Goal: Use online tool/utility: Utilize a website feature to perform a specific function

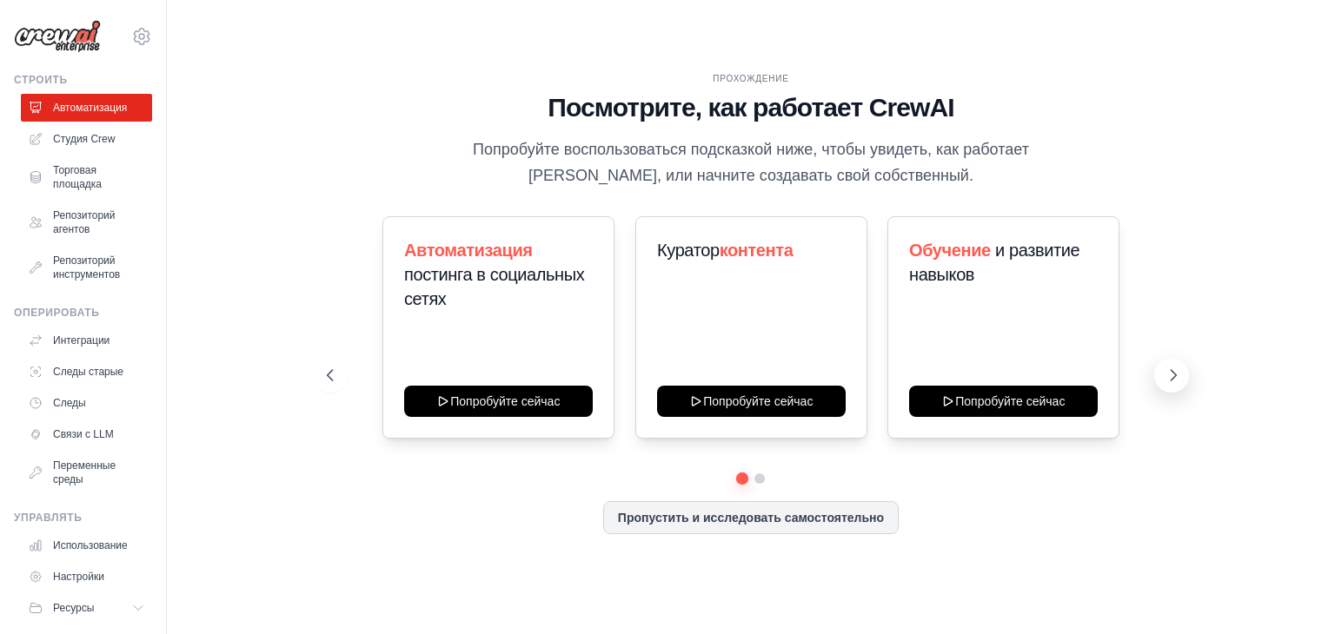
click at [1172, 378] on icon at bounding box center [1173, 375] width 5 height 10
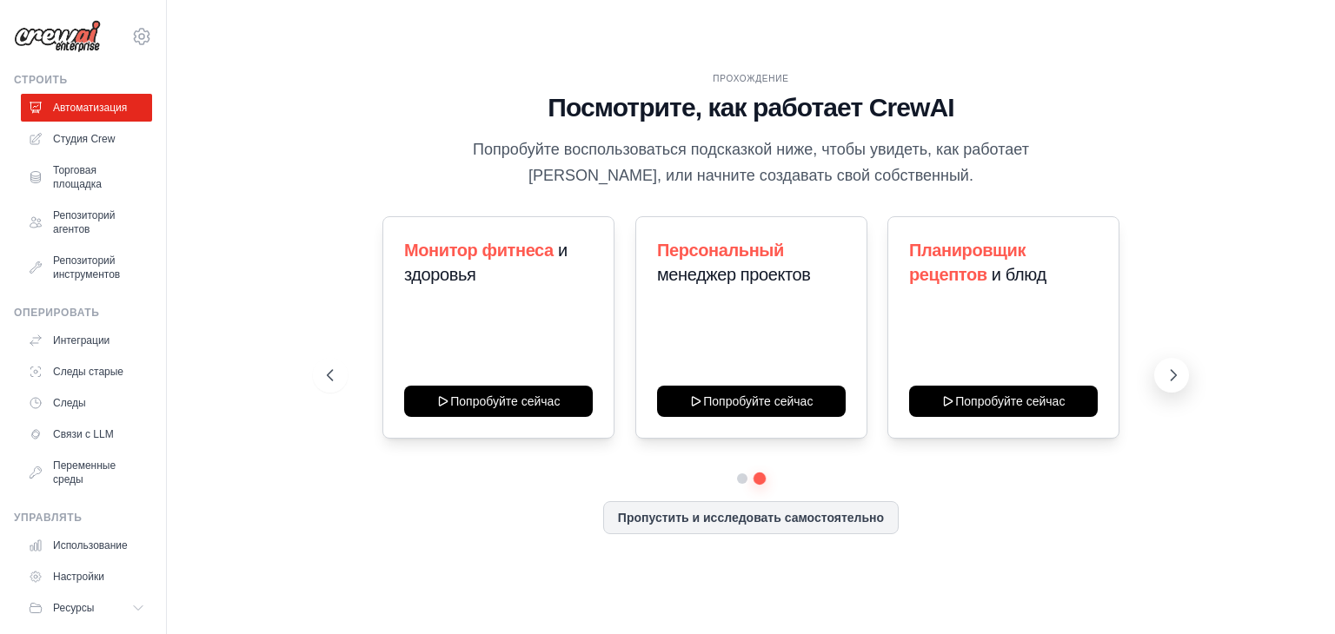
click at [1159, 379] on button at bounding box center [1171, 375] width 35 height 35
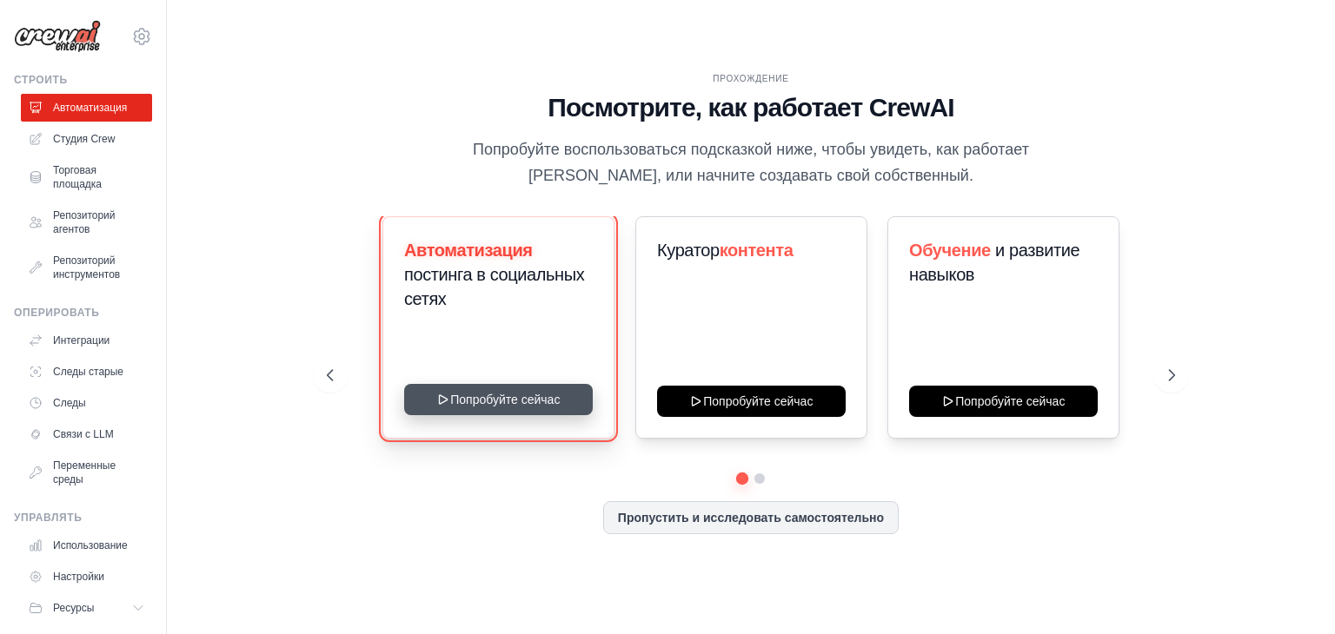
click at [528, 403] on button "Попробуйте сейчас" at bounding box center [498, 399] width 189 height 31
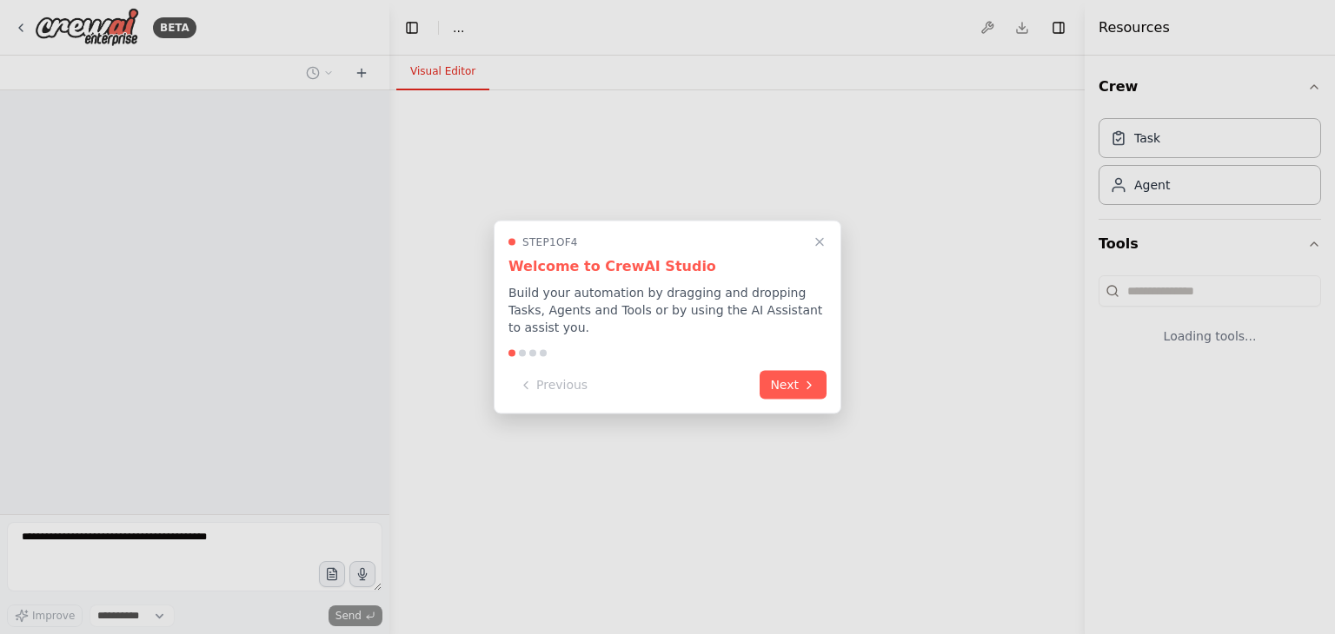
select select "****"
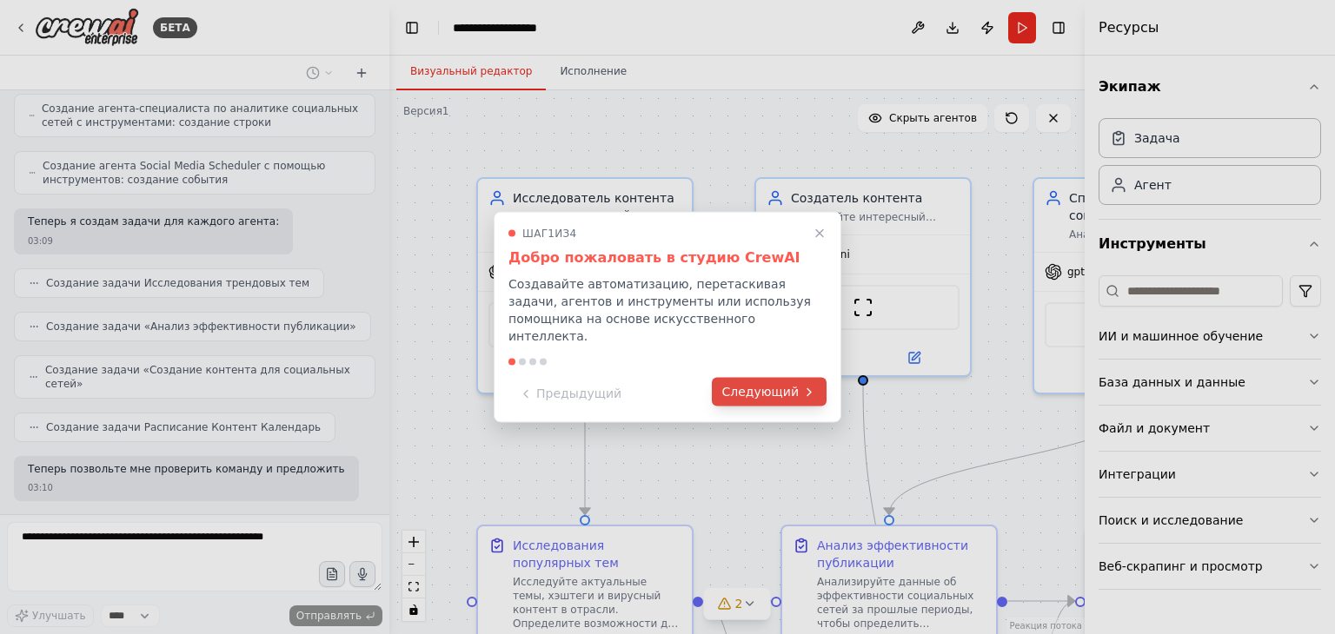
scroll to position [1206, 0]
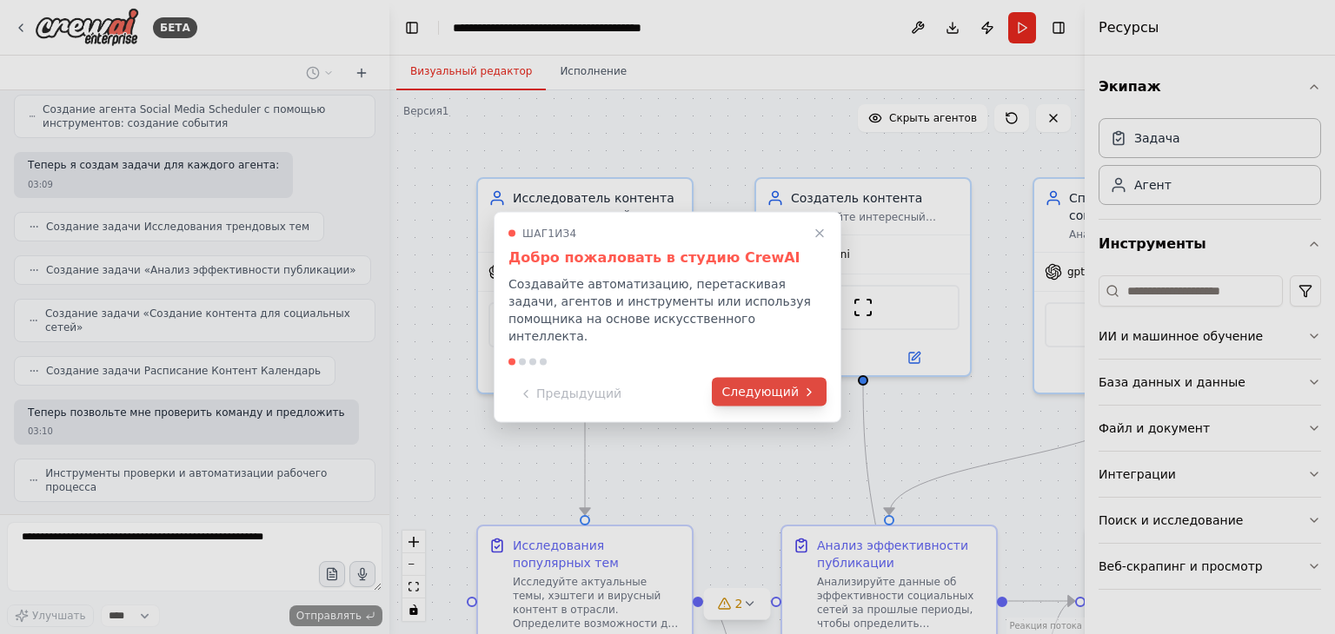
click at [750, 385] on font "Следующий" at bounding box center [760, 392] width 76 height 14
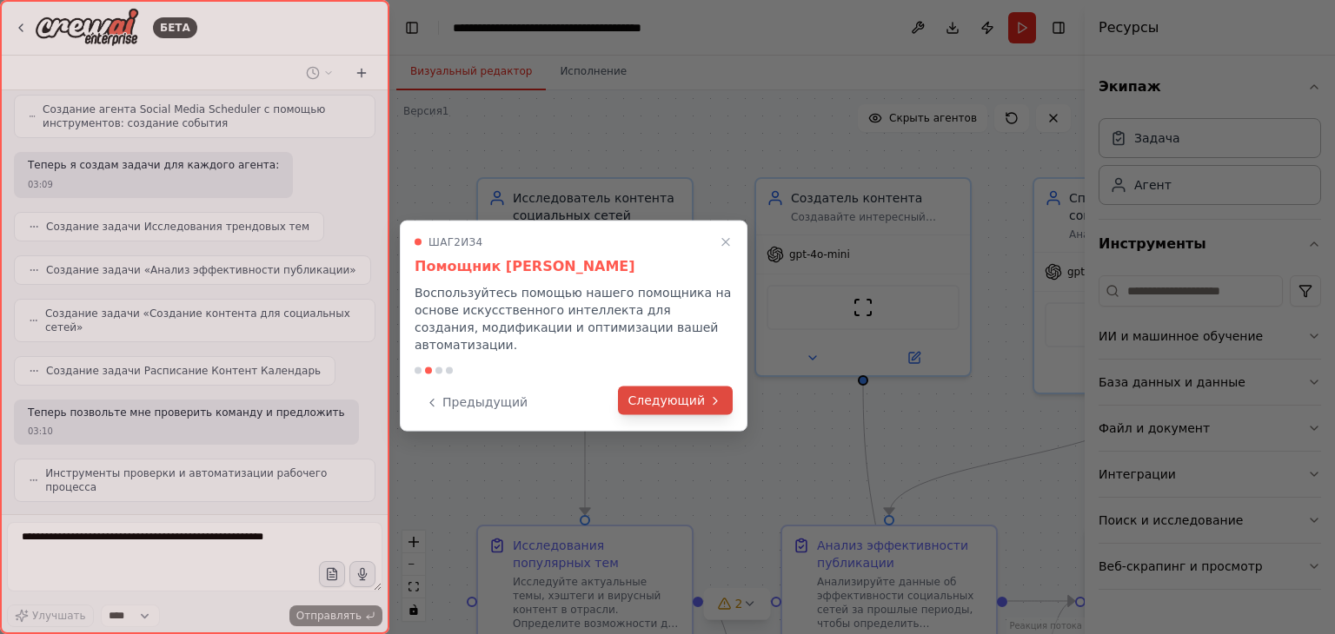
click at [690, 394] on font "Следующий" at bounding box center [666, 401] width 76 height 14
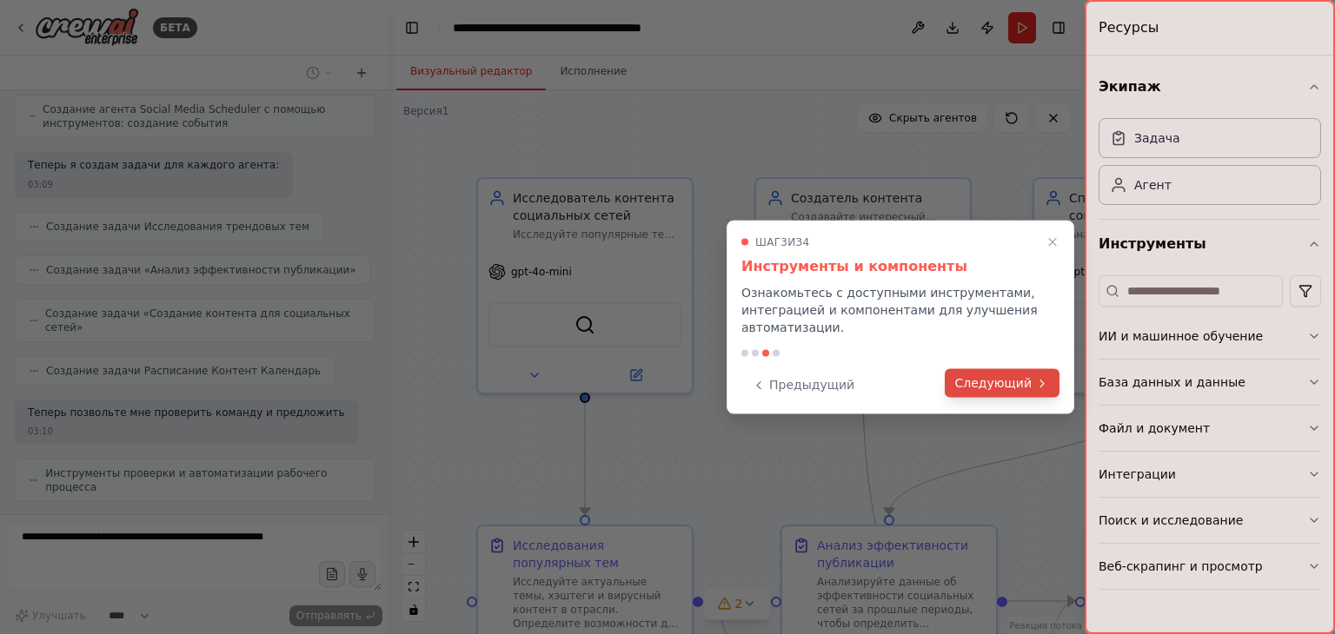
click at [979, 383] on font "Следующий" at bounding box center [993, 383] width 76 height 14
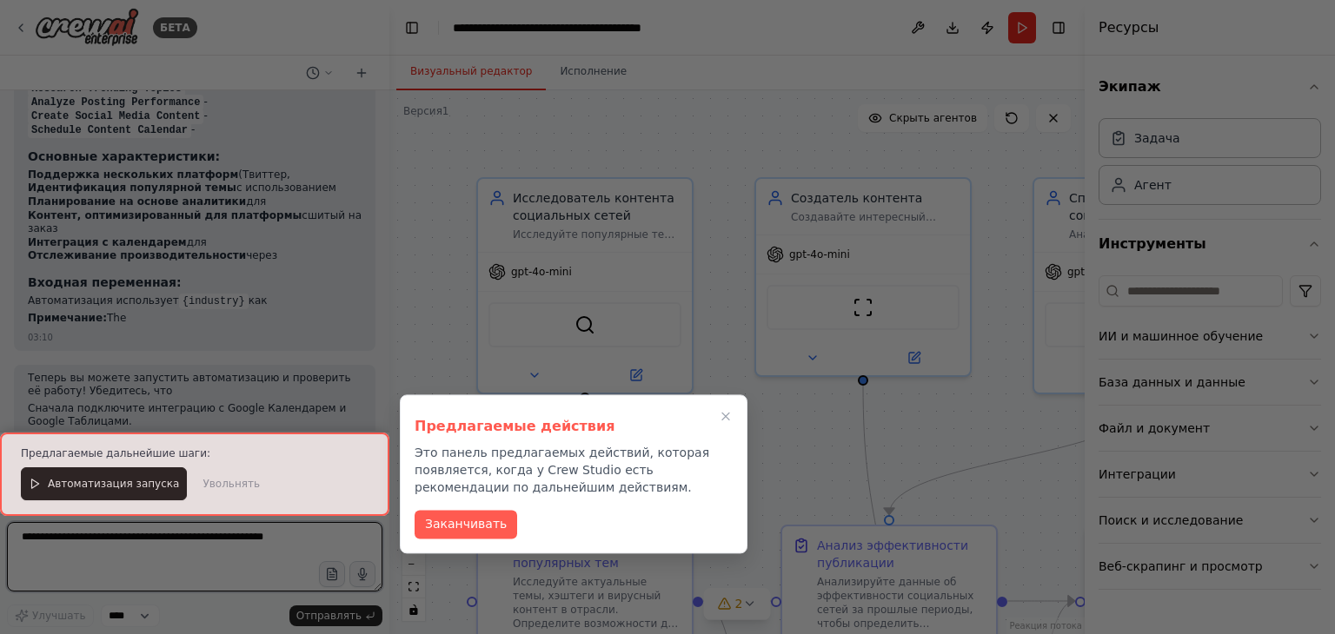
scroll to position [1895, 0]
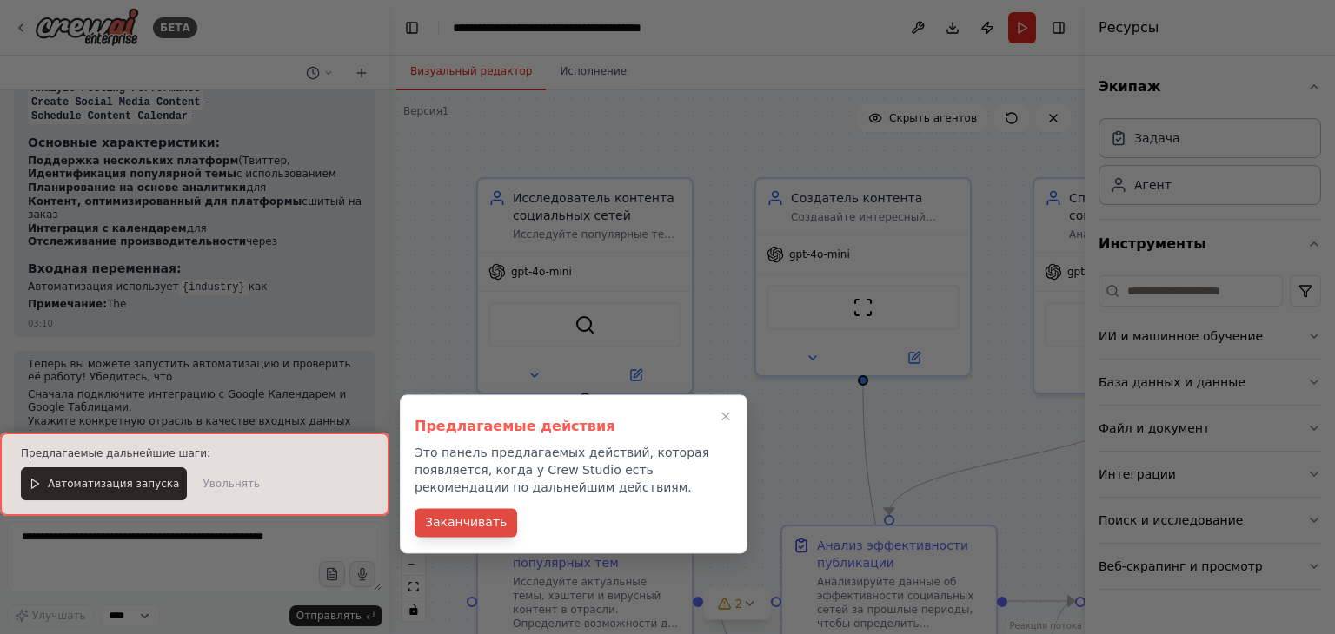
click at [473, 521] on font "Заканчивать" at bounding box center [466, 522] width 82 height 14
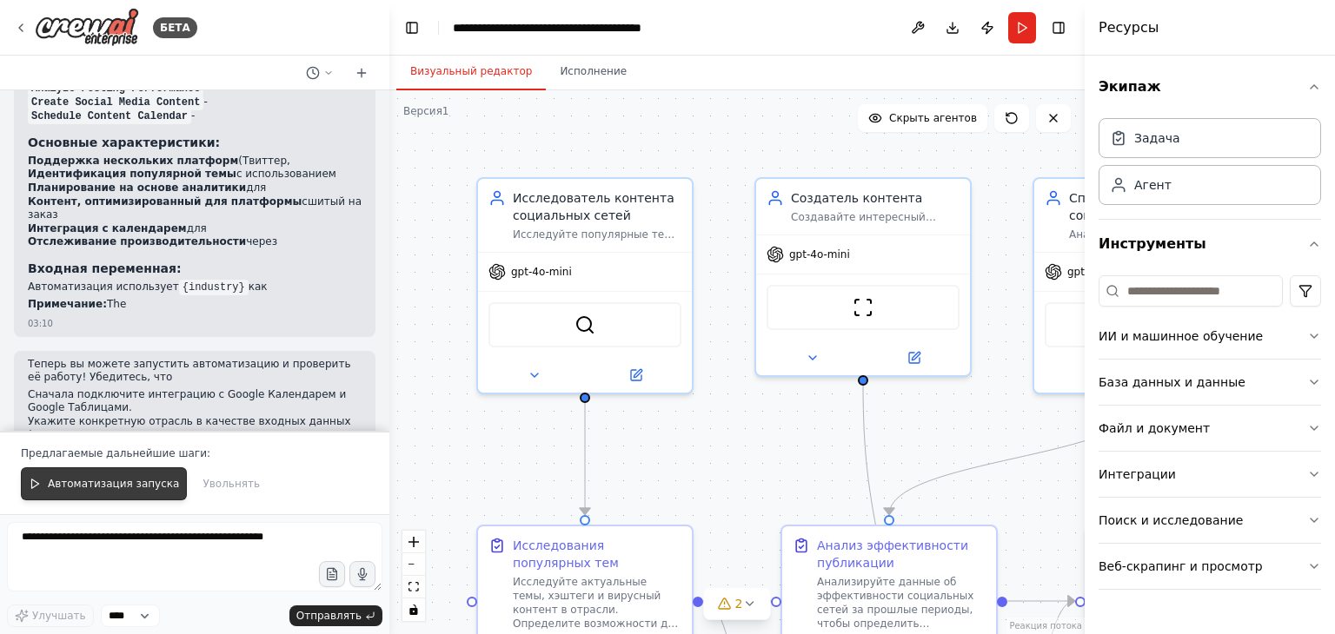
click at [139, 475] on button "Автоматизация запуска" at bounding box center [104, 484] width 166 height 33
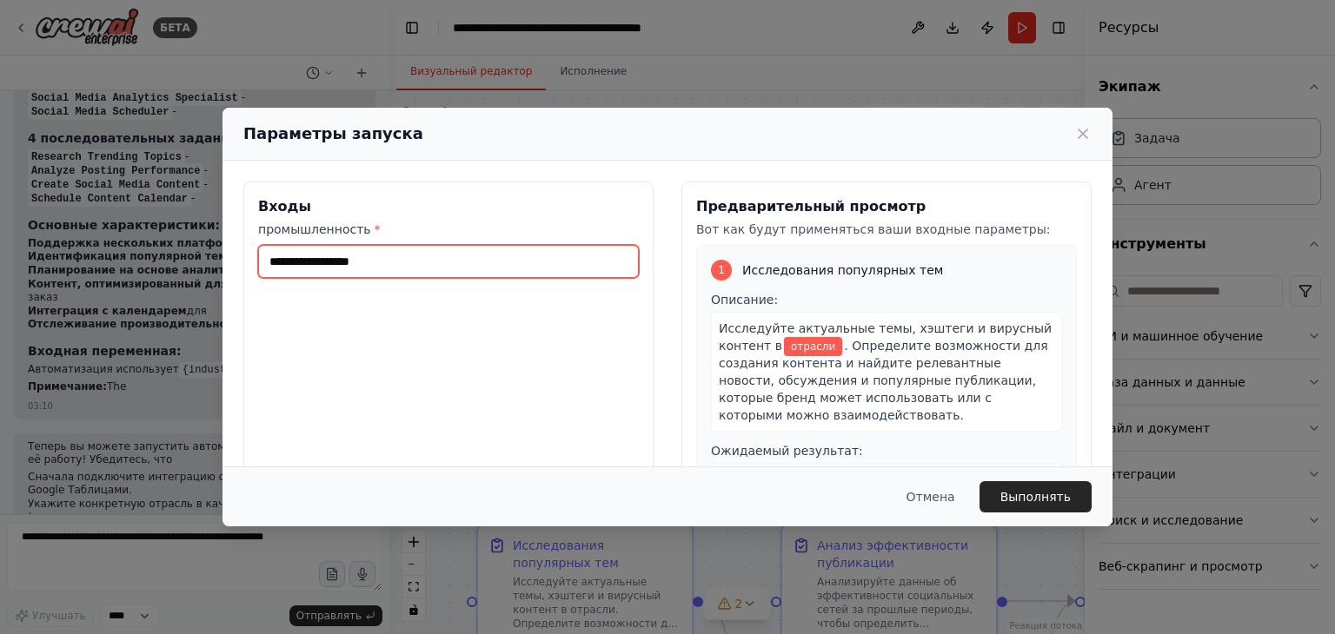
click at [462, 257] on input "промышленность *" at bounding box center [448, 261] width 381 height 33
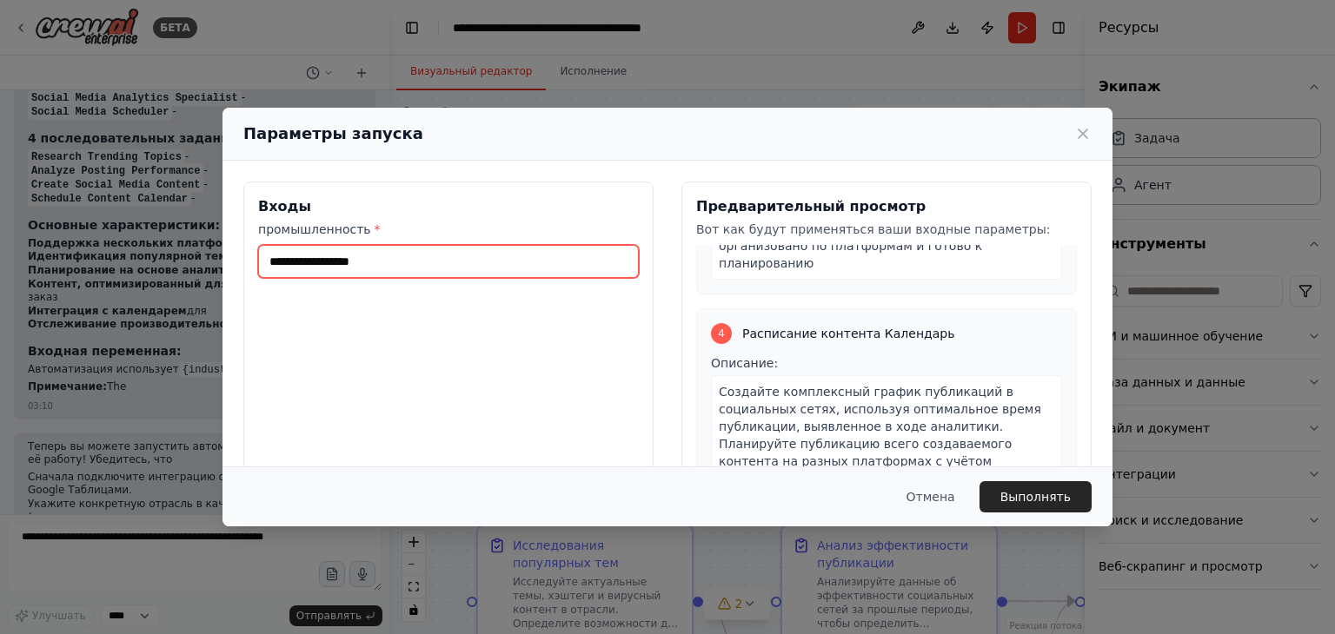
scroll to position [1184, 0]
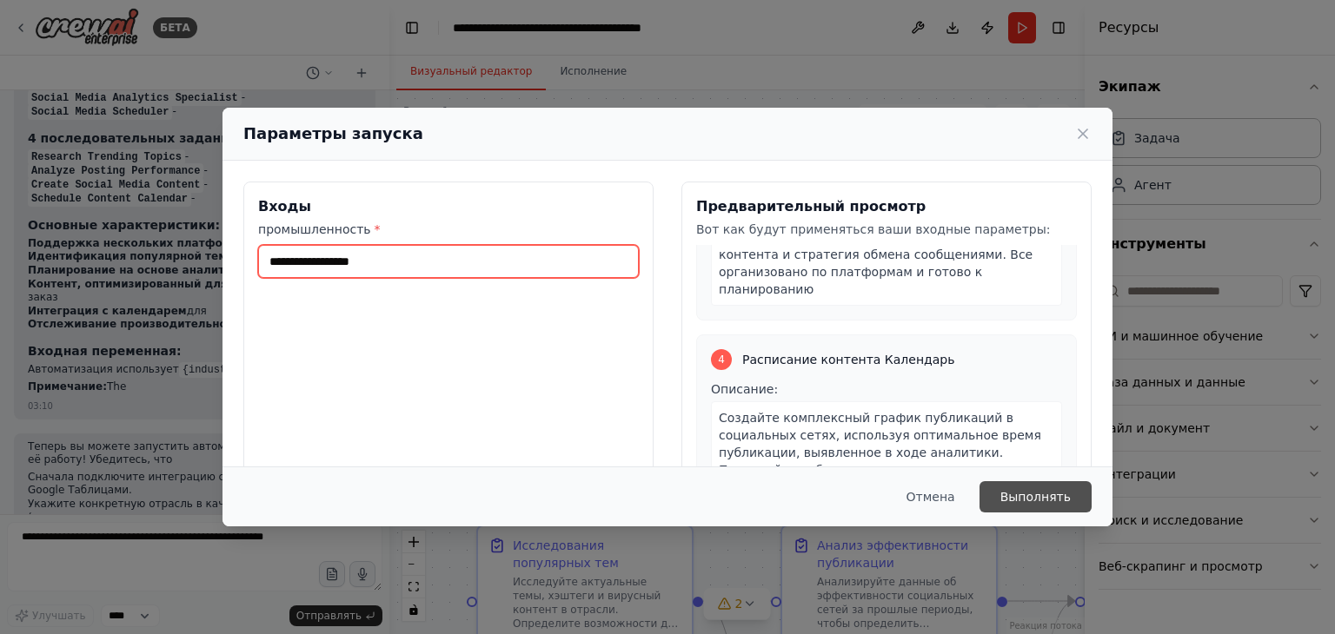
type input "**********"
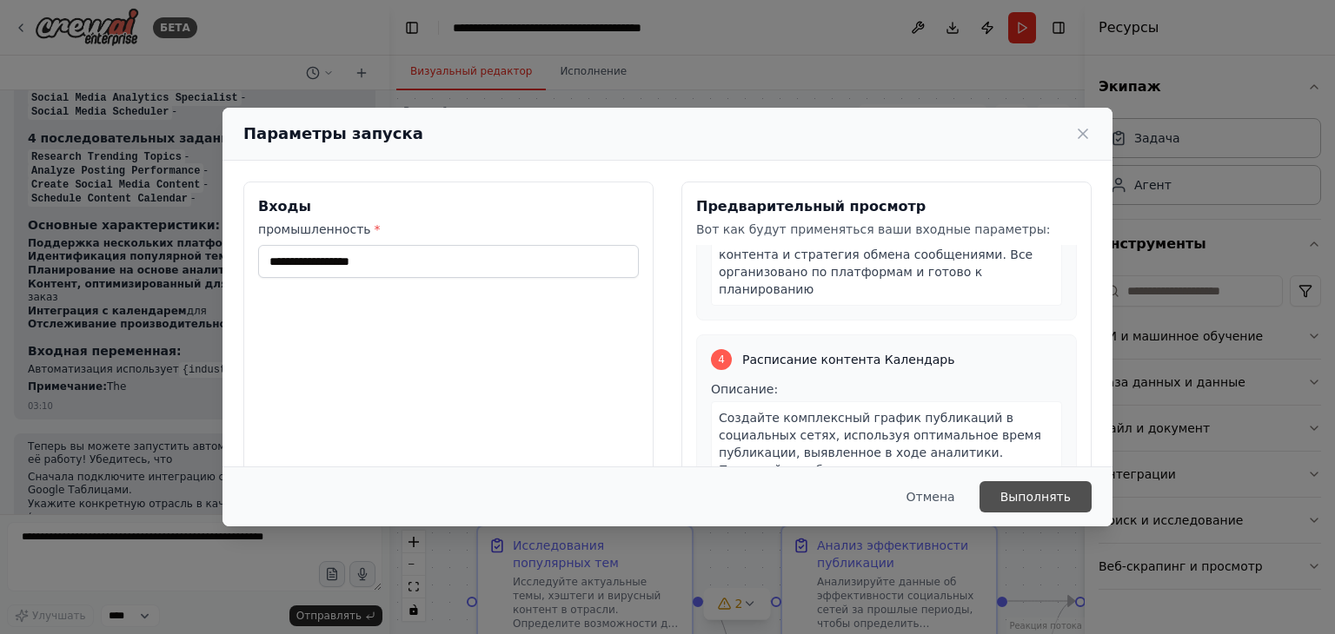
click at [1005, 492] on button "Выполнять" at bounding box center [1035, 496] width 112 height 31
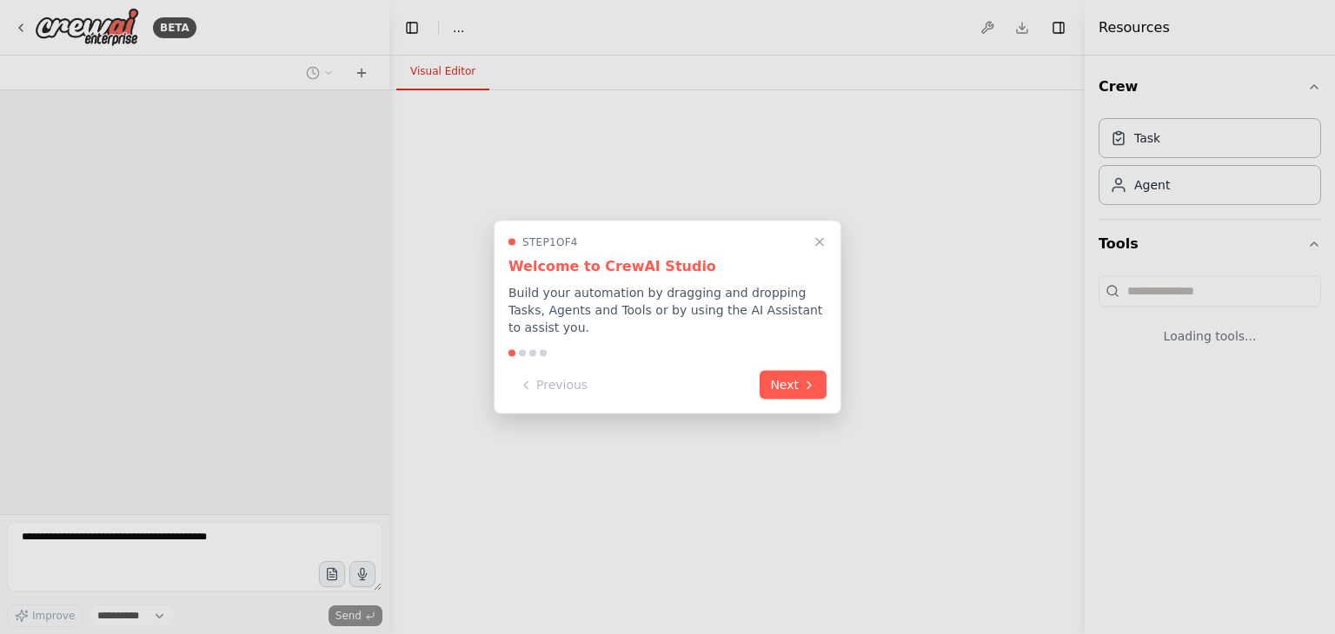
select select "****"
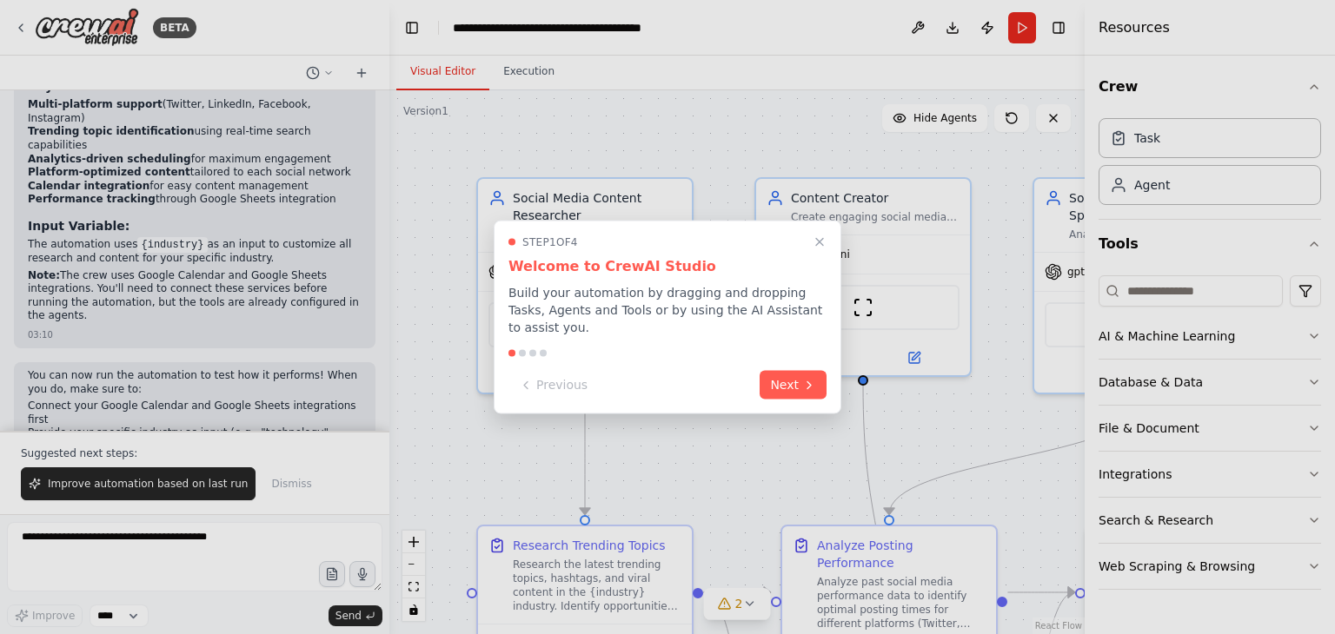
scroll to position [1922, 0]
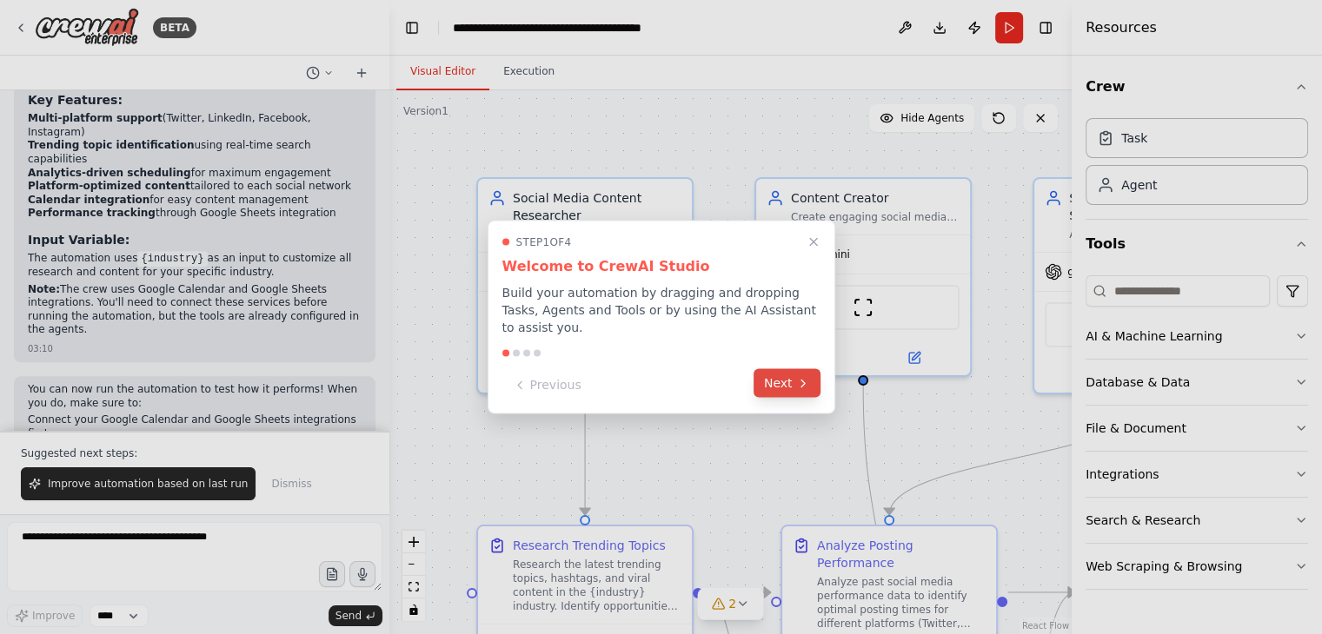
click at [779, 372] on button "Next" at bounding box center [786, 383] width 67 height 29
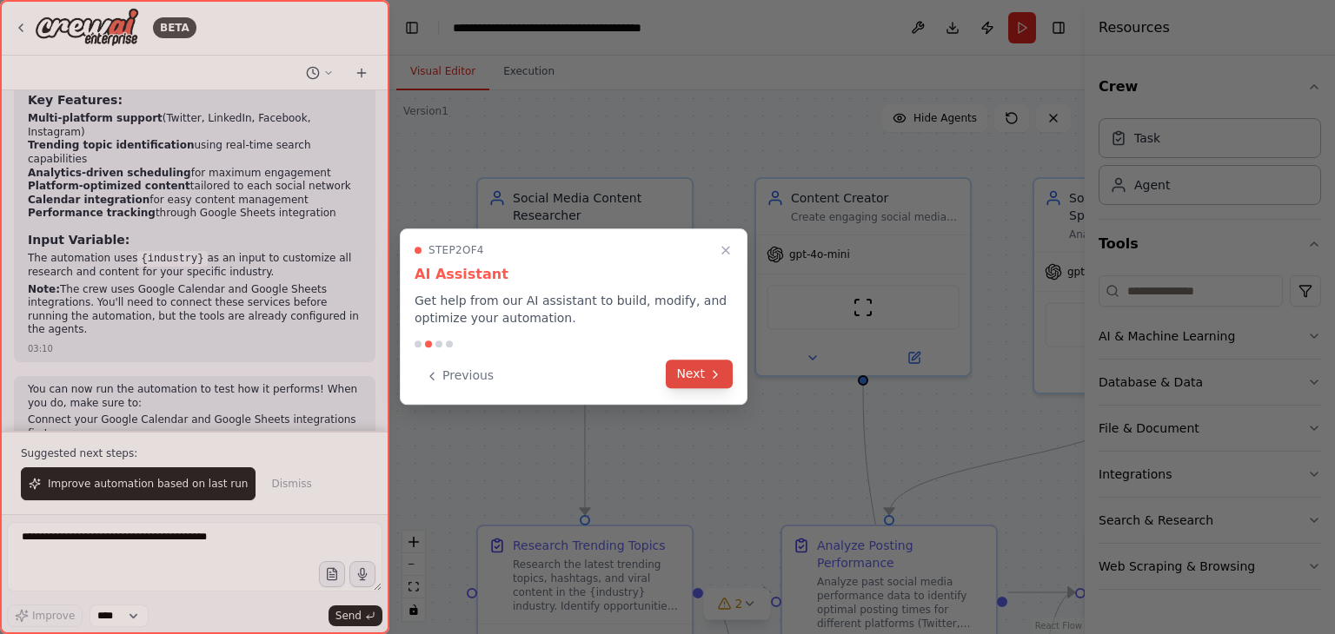
click at [715, 375] on icon at bounding box center [715, 375] width 14 height 14
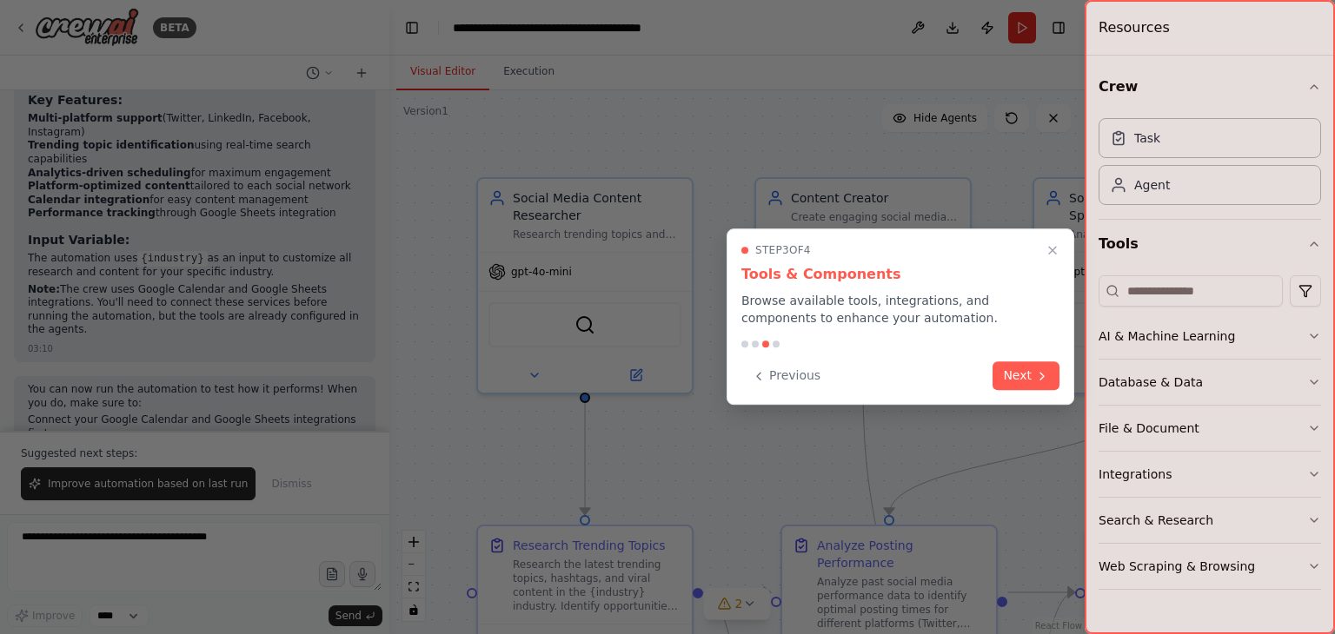
click at [1012, 375] on button "Next" at bounding box center [1025, 376] width 67 height 29
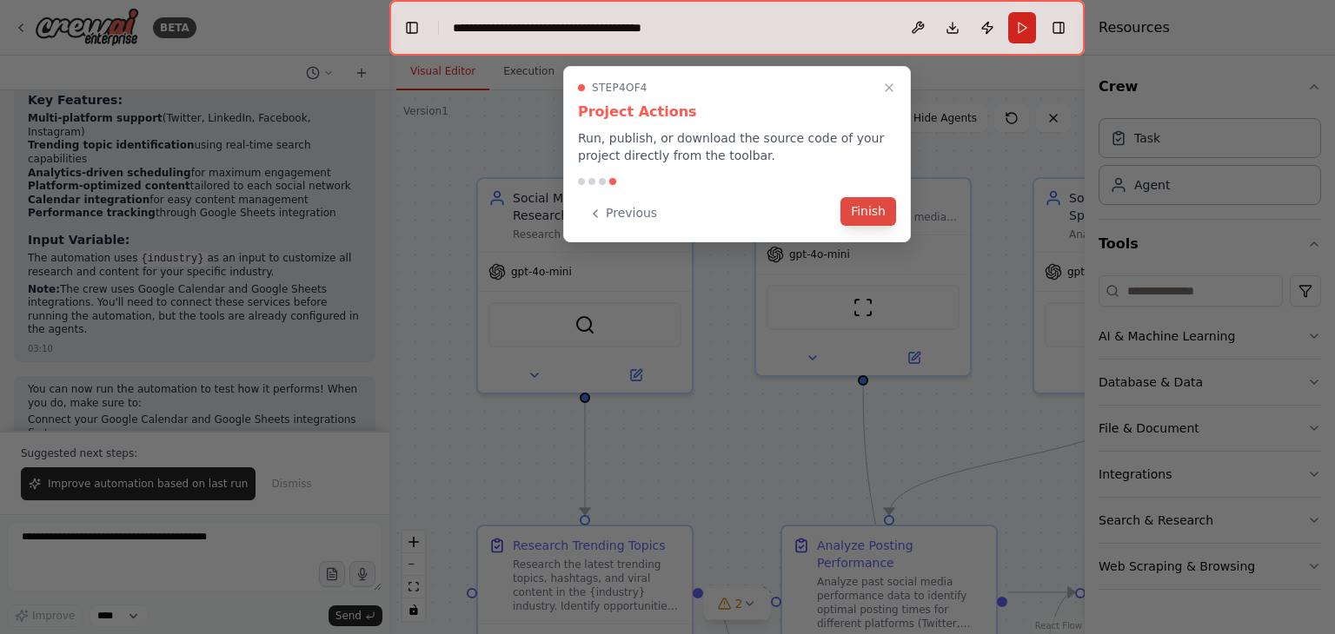
click at [879, 202] on button "Finish" at bounding box center [868, 211] width 56 height 29
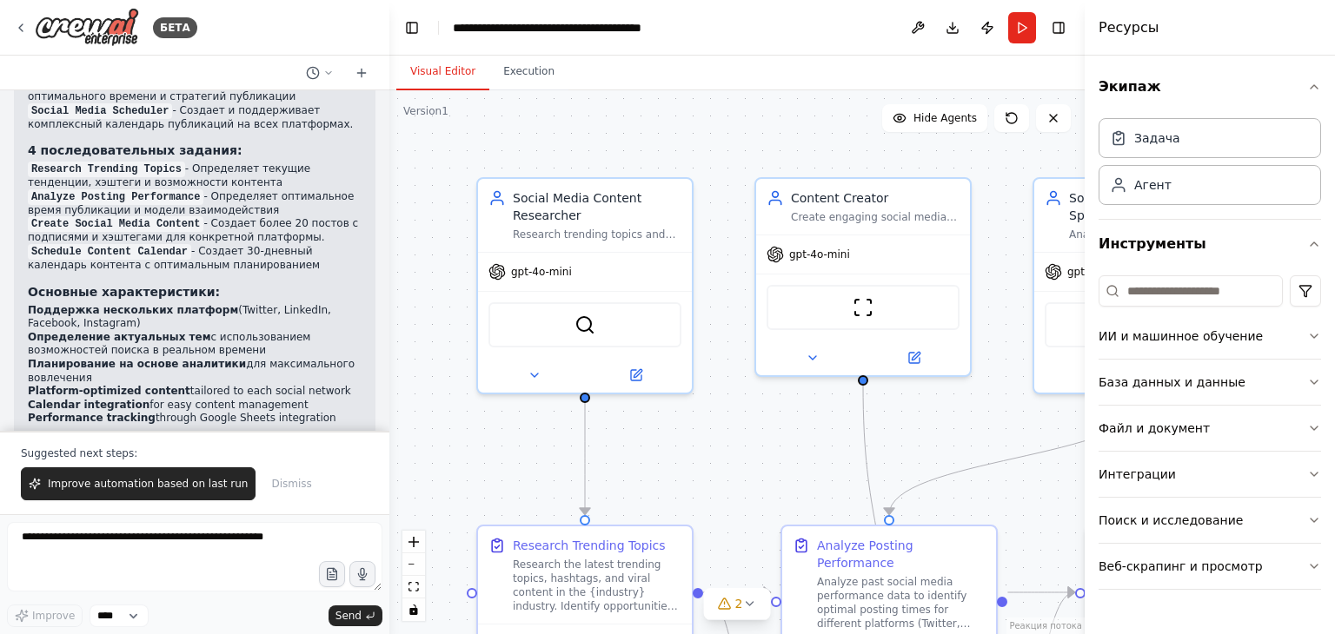
scroll to position [2099, 0]
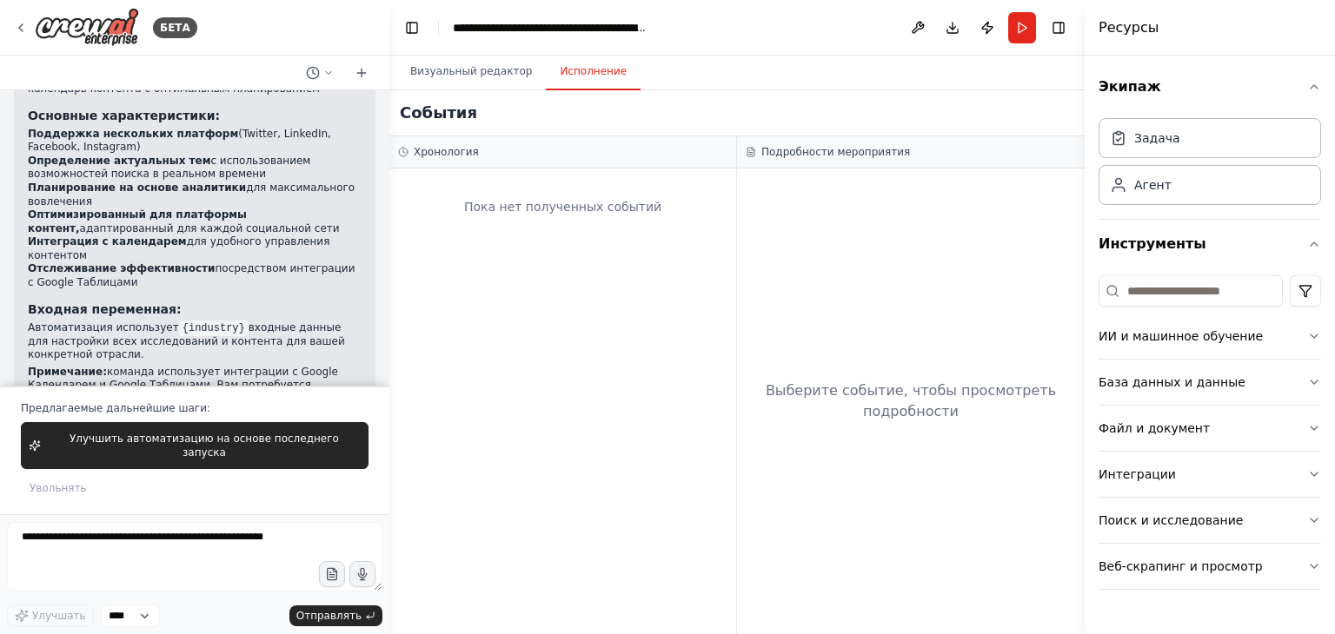
click at [596, 83] on button "Исполнение" at bounding box center [593, 72] width 95 height 36
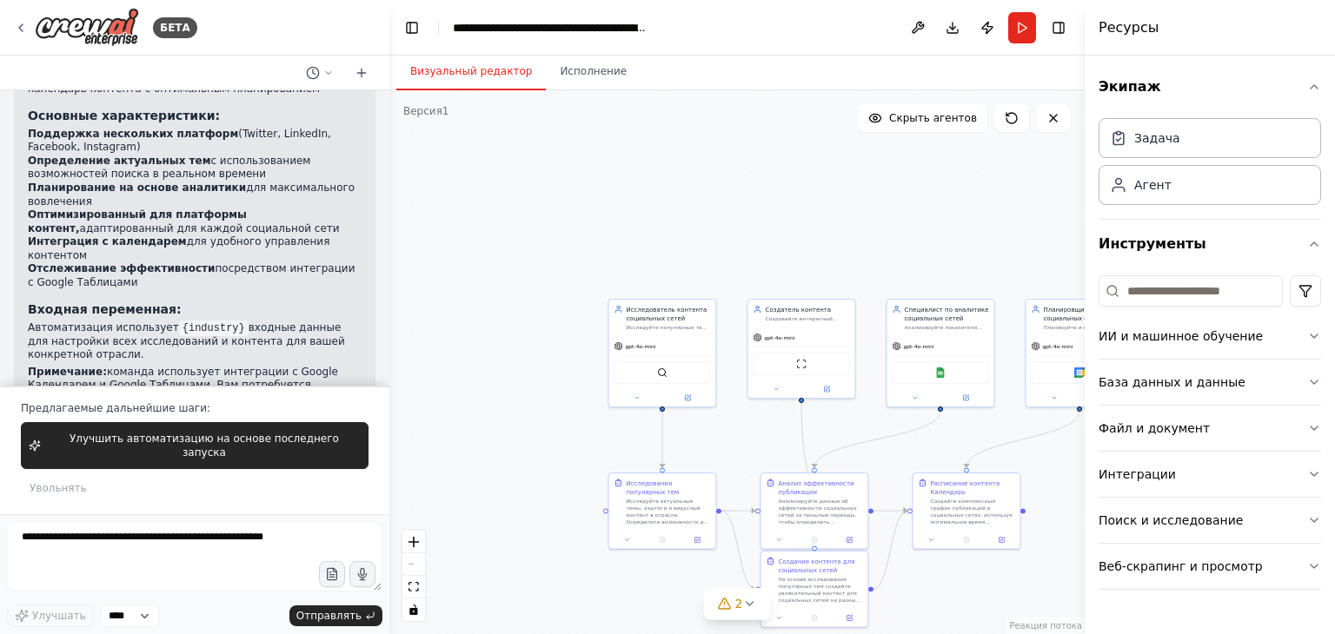
click at [469, 73] on font "Визуальный редактор" at bounding box center [471, 71] width 122 height 12
click at [1017, 30] on button "Бегать" at bounding box center [1022, 27] width 28 height 31
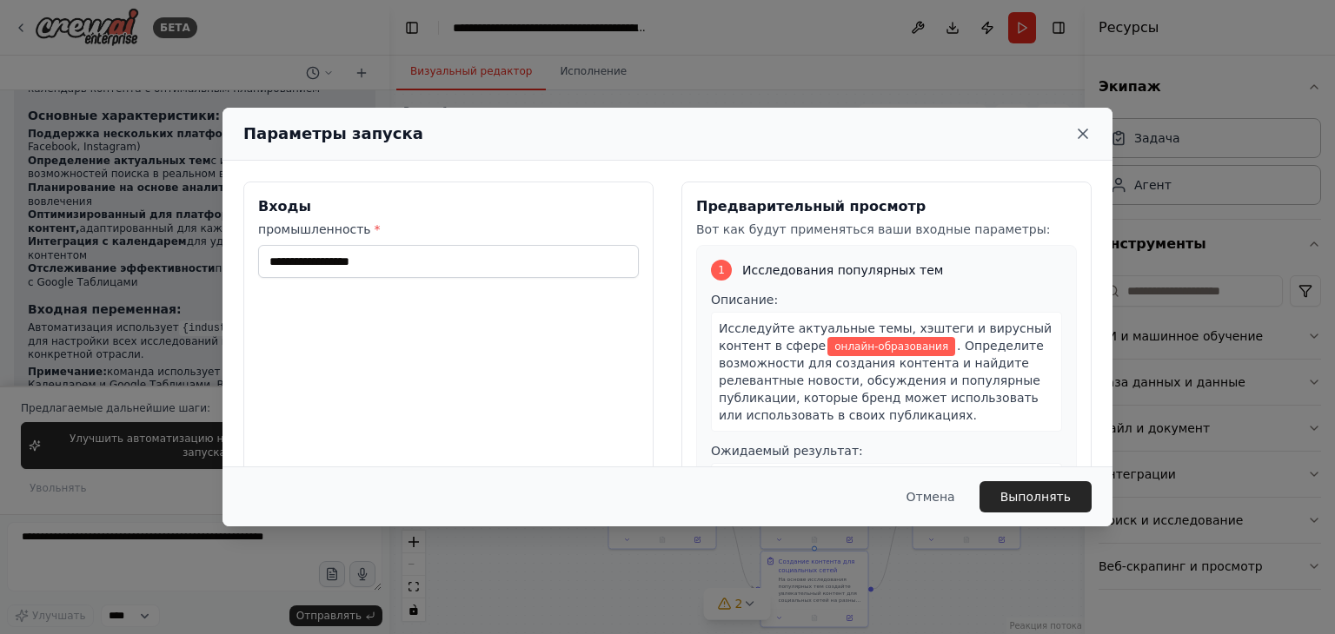
click at [1081, 129] on icon at bounding box center [1082, 133] width 17 height 17
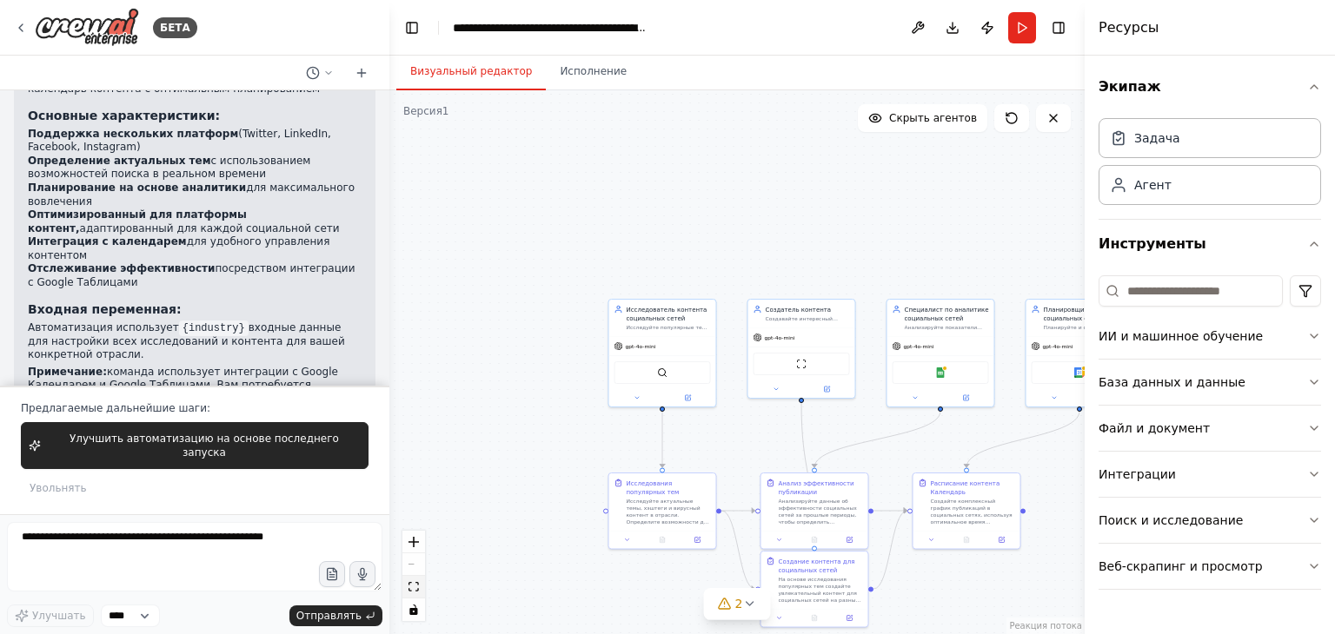
click at [417, 588] on icon "подходящий вид" at bounding box center [413, 587] width 10 height 10
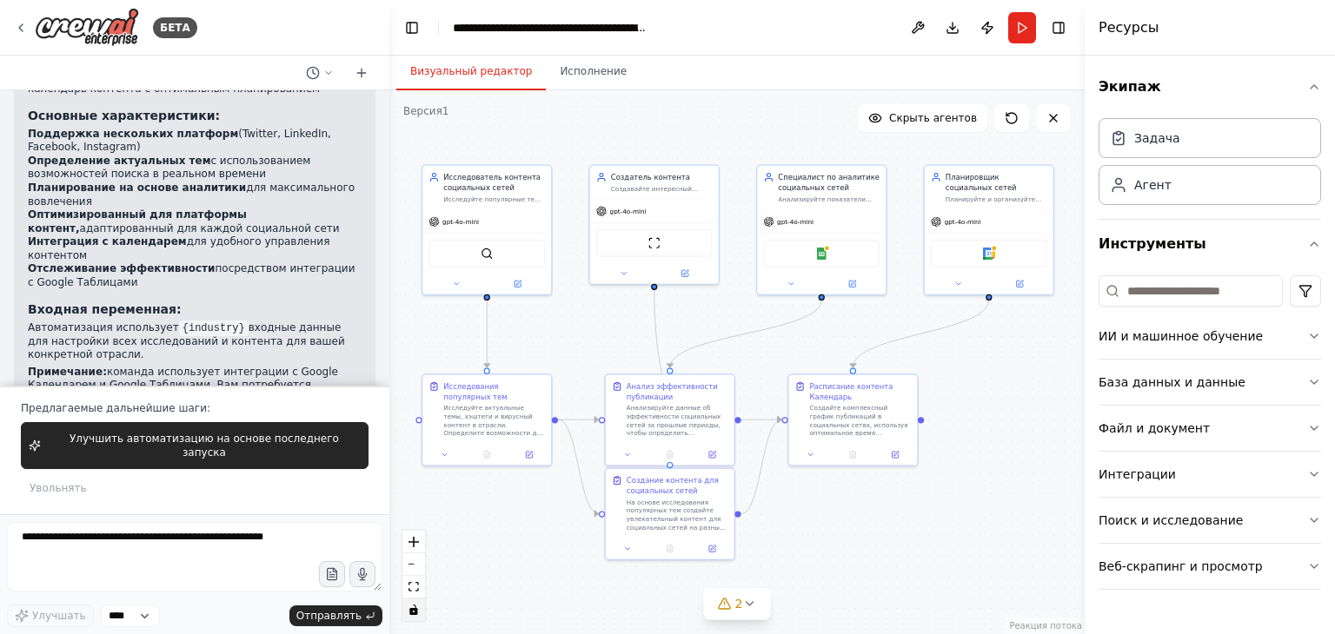
click at [410, 610] on icon "включить интерактивность" at bounding box center [413, 610] width 8 height 10
click at [414, 612] on icon "включить интерактивность" at bounding box center [413, 610] width 8 height 10
click at [893, 451] on icon at bounding box center [895, 452] width 6 height 6
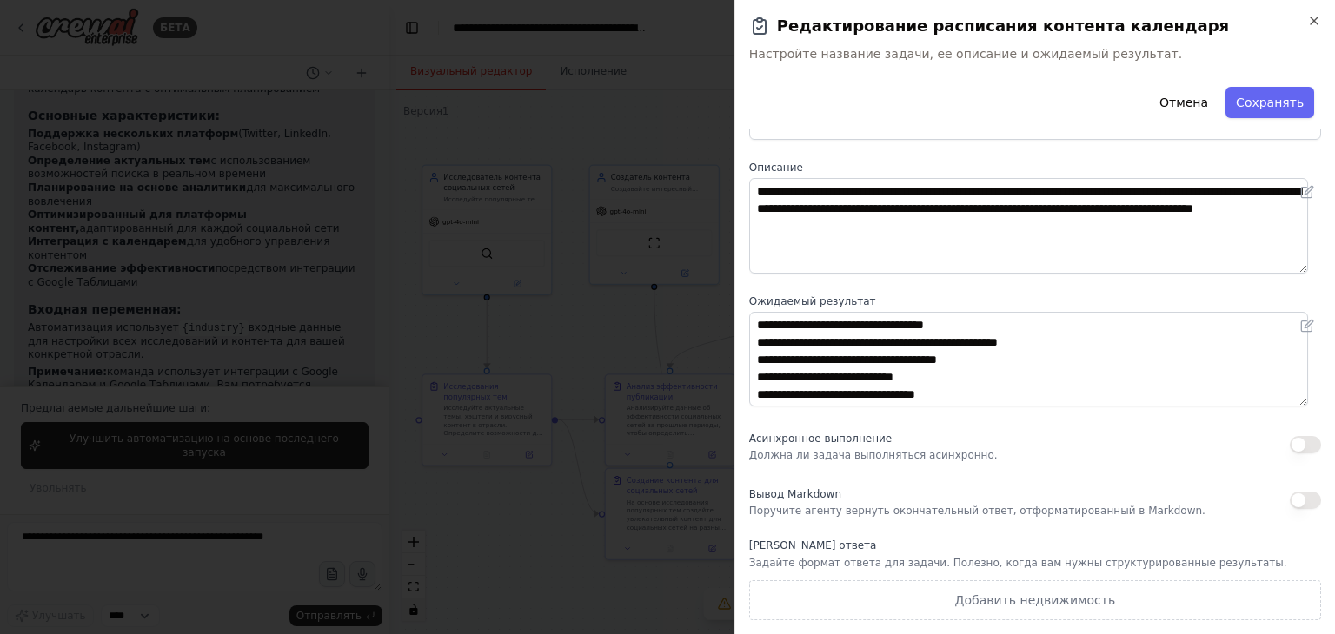
scroll to position [0, 0]
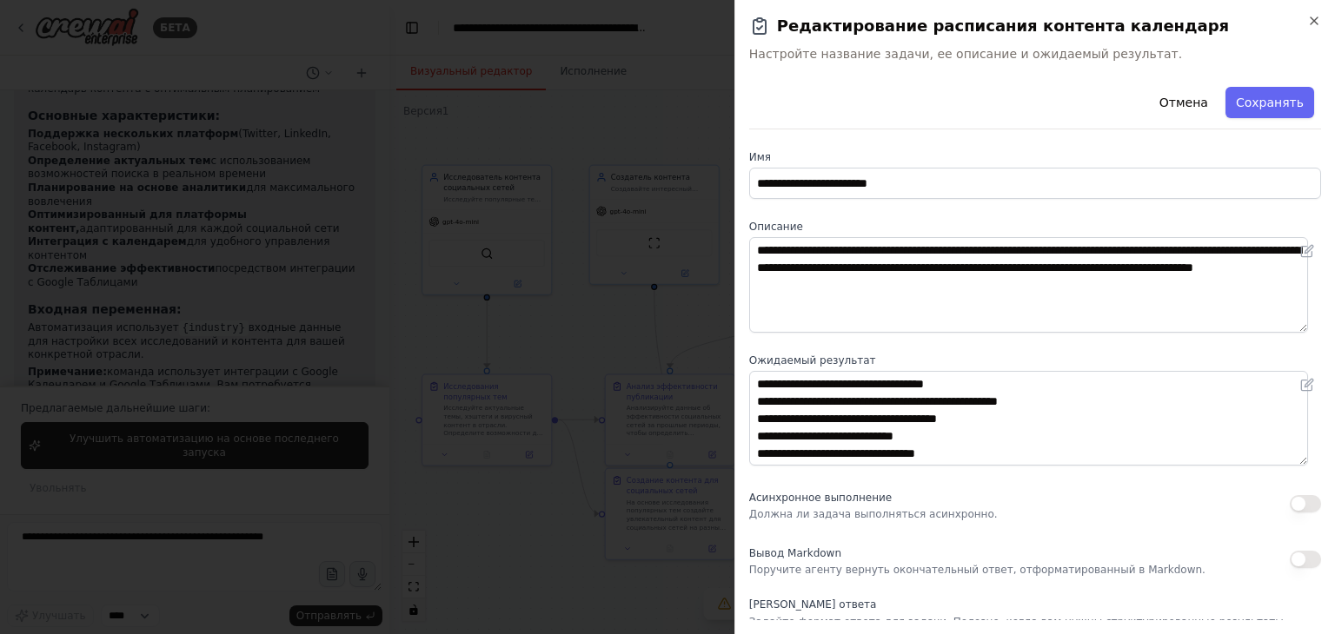
click at [529, 522] on div at bounding box center [667, 317] width 1335 height 634
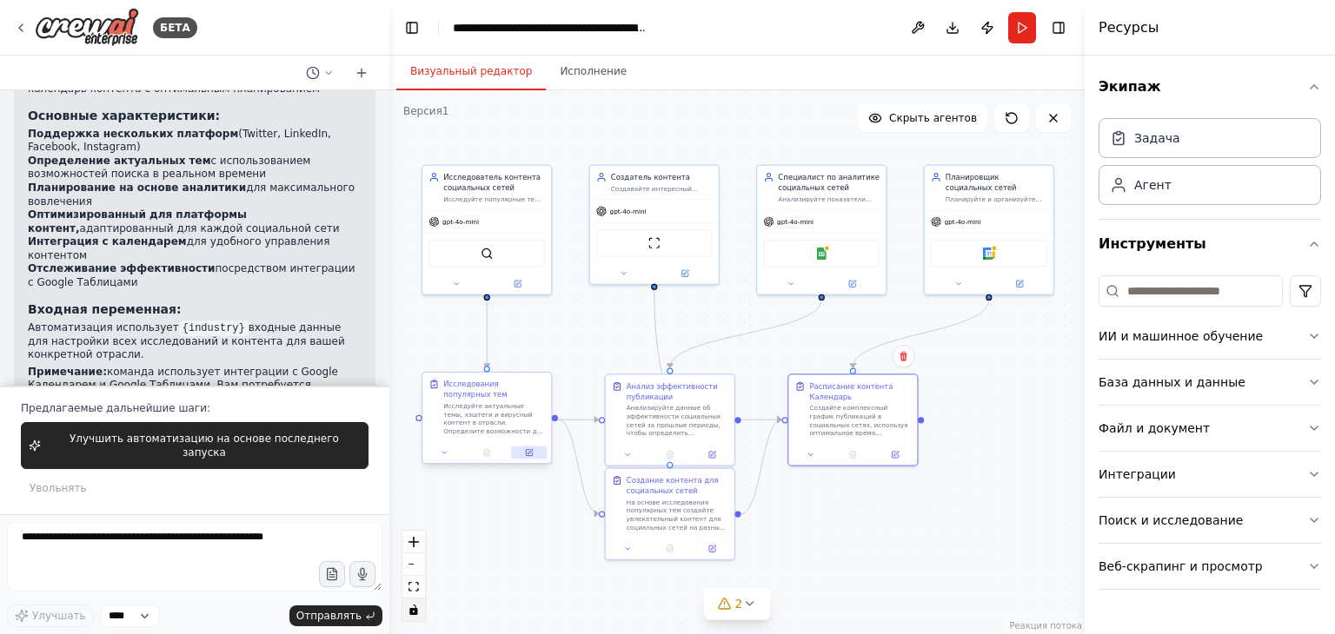
click at [530, 452] on icon at bounding box center [529, 451] width 5 height 5
click at [711, 454] on icon at bounding box center [712, 452] width 6 height 6
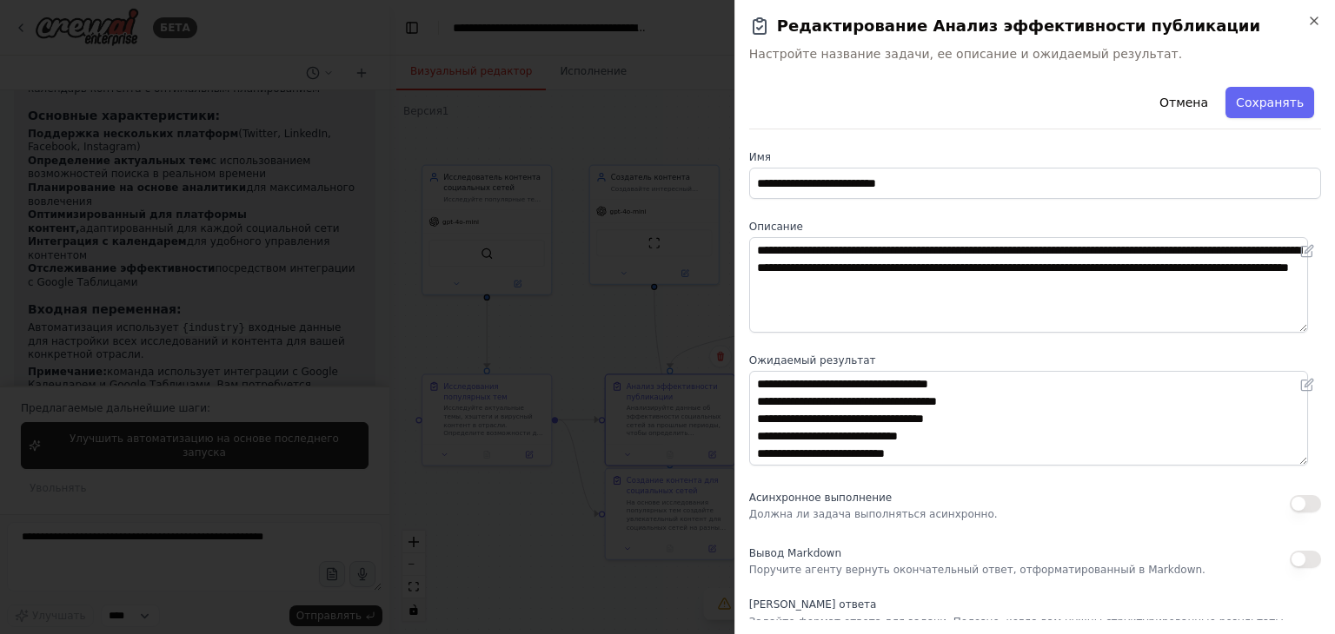
click at [566, 492] on div at bounding box center [667, 317] width 1335 height 634
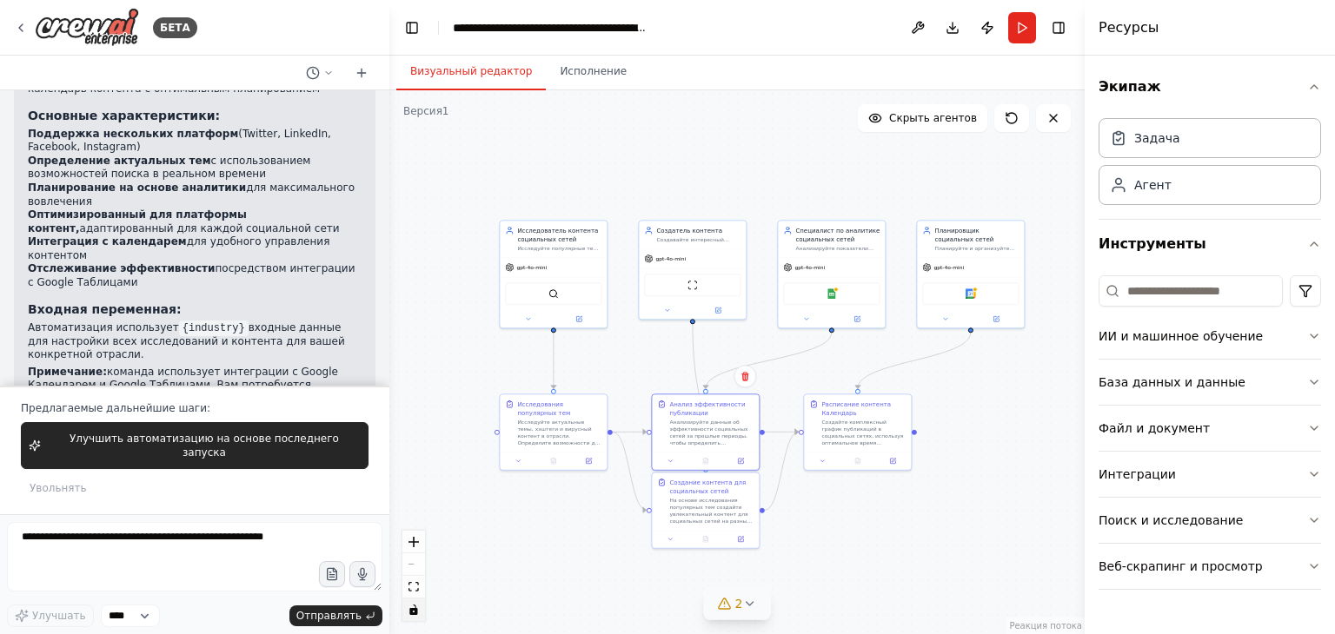
click at [752, 597] on icon at bounding box center [749, 604] width 14 height 14
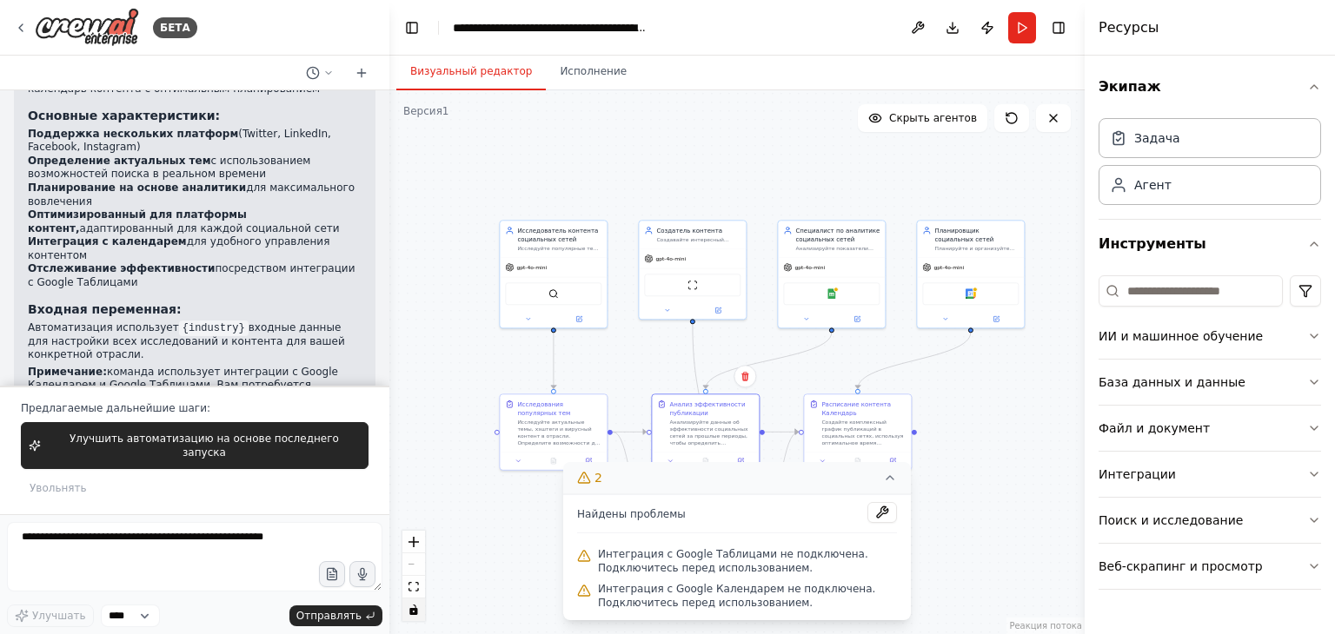
click at [480, 529] on div ".deletable-edge-delete-btn { width: 20px; height: 20px; border: 0px solid #ffff…" at bounding box center [736, 362] width 695 height 544
click at [881, 511] on button at bounding box center [882, 512] width 30 height 21
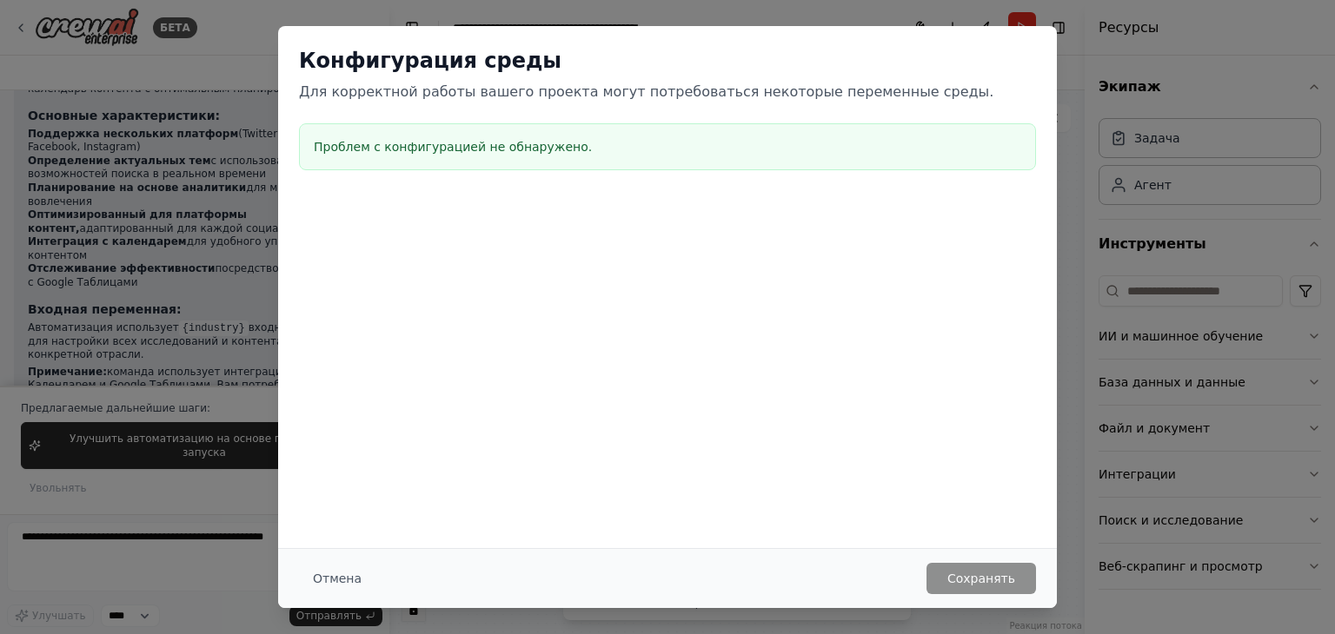
drag, startPoint x: 1057, startPoint y: 265, endPoint x: 1074, endPoint y: 282, distance: 24.6
click at [1059, 269] on div "Конфигурация среды Для корректной работы вашего проекта могут потребоваться нек…" at bounding box center [667, 317] width 1335 height 634
drag, startPoint x: 1081, startPoint y: 286, endPoint x: 1010, endPoint y: 412, distance: 144.8
click at [1081, 289] on div "Конфигурация среды Для корректной работы вашего проекта могут потребоваться нек…" at bounding box center [667, 317] width 1335 height 634
click at [352, 578] on font "Отмена" at bounding box center [337, 579] width 49 height 14
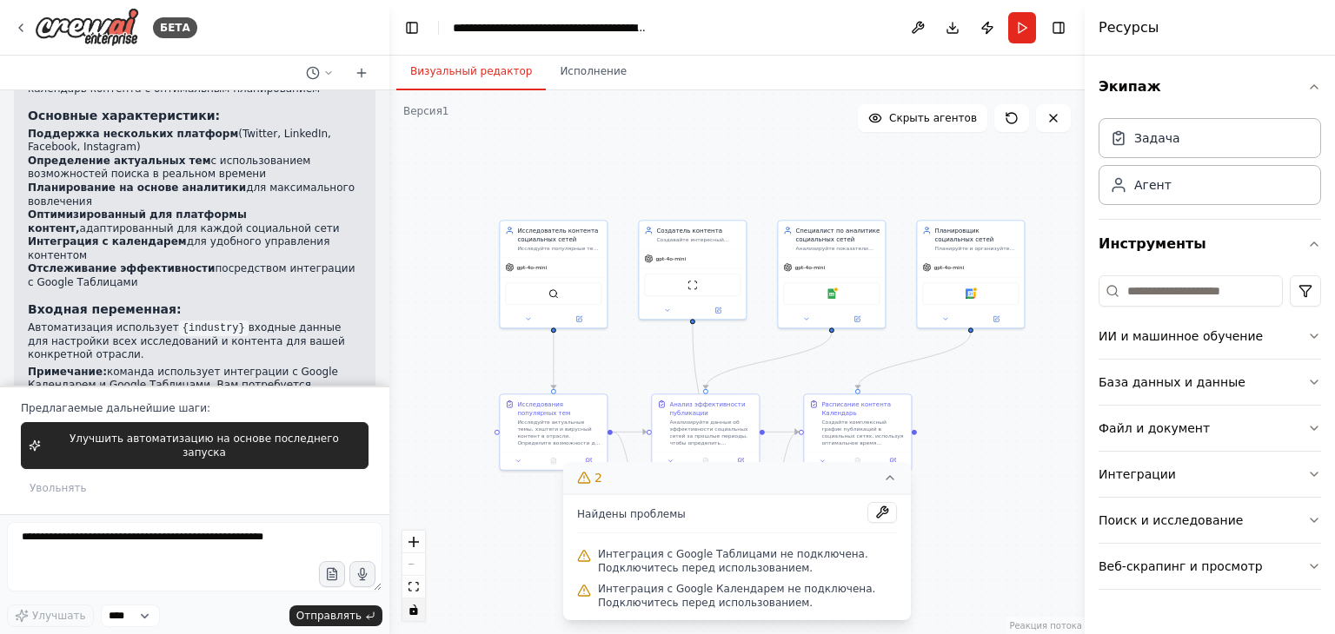
click at [477, 372] on div ".deletable-edge-delete-btn { width: 20px; height: 20px; border: 0px solid #ffff…" at bounding box center [736, 362] width 695 height 544
click at [1143, 474] on font "Интеграции" at bounding box center [1136, 475] width 77 height 14
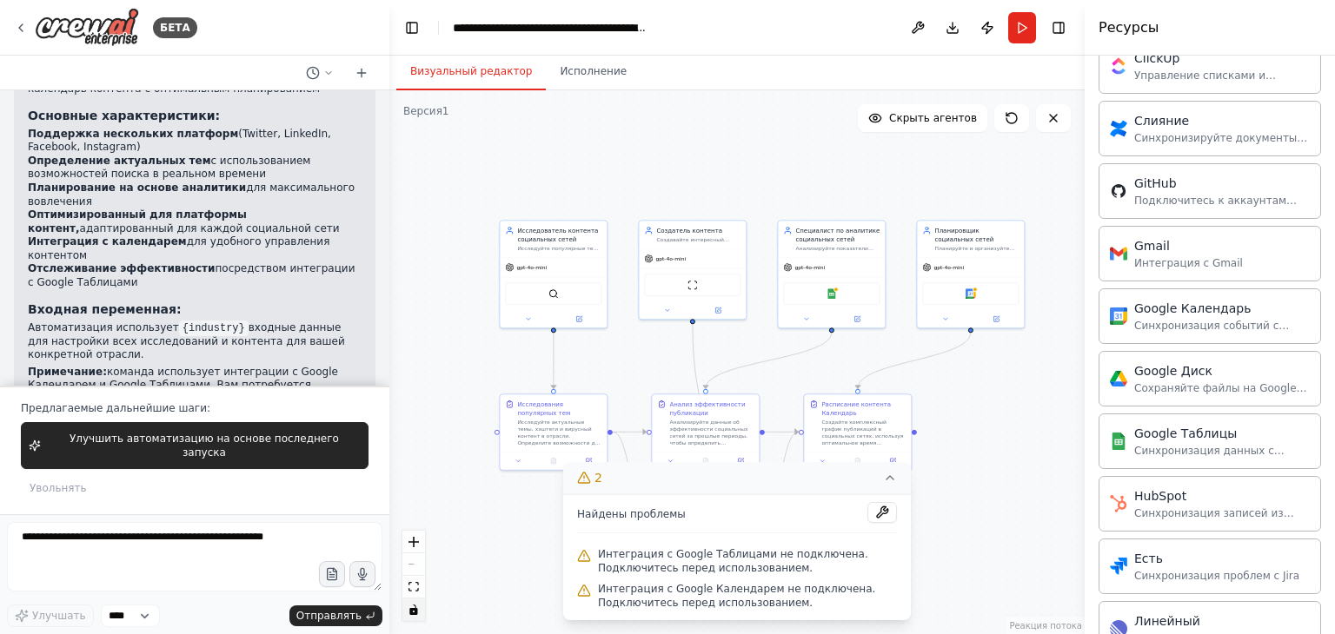
scroll to position [608, 0]
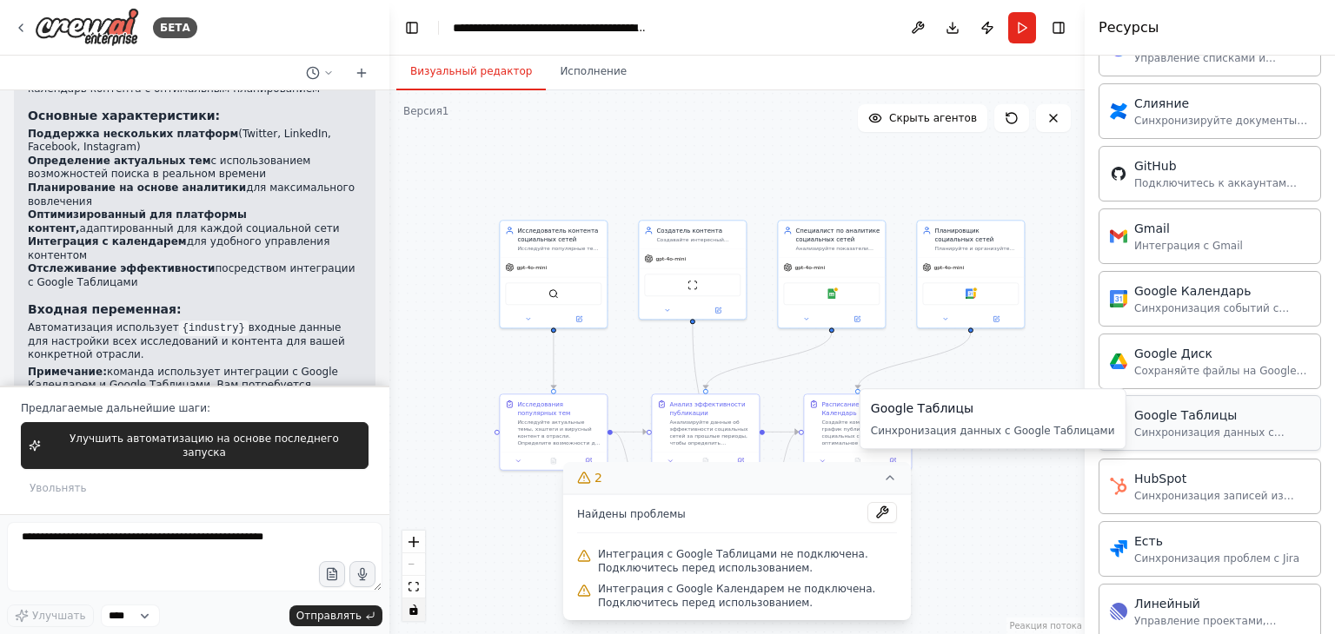
click at [1138, 420] on div "Google Таблицы Синхронизация данных с Google Таблицами" at bounding box center [1222, 423] width 176 height 33
click at [1122, 422] on img at bounding box center [1118, 423] width 17 height 17
click at [1178, 416] on font "Google Таблицы" at bounding box center [1185, 415] width 103 height 14
click at [1179, 417] on font "Google Таблицы" at bounding box center [1185, 415] width 103 height 14
click at [1167, 427] on font "Синхронизация данных с Google Таблицами" at bounding box center [1209, 440] width 150 height 26
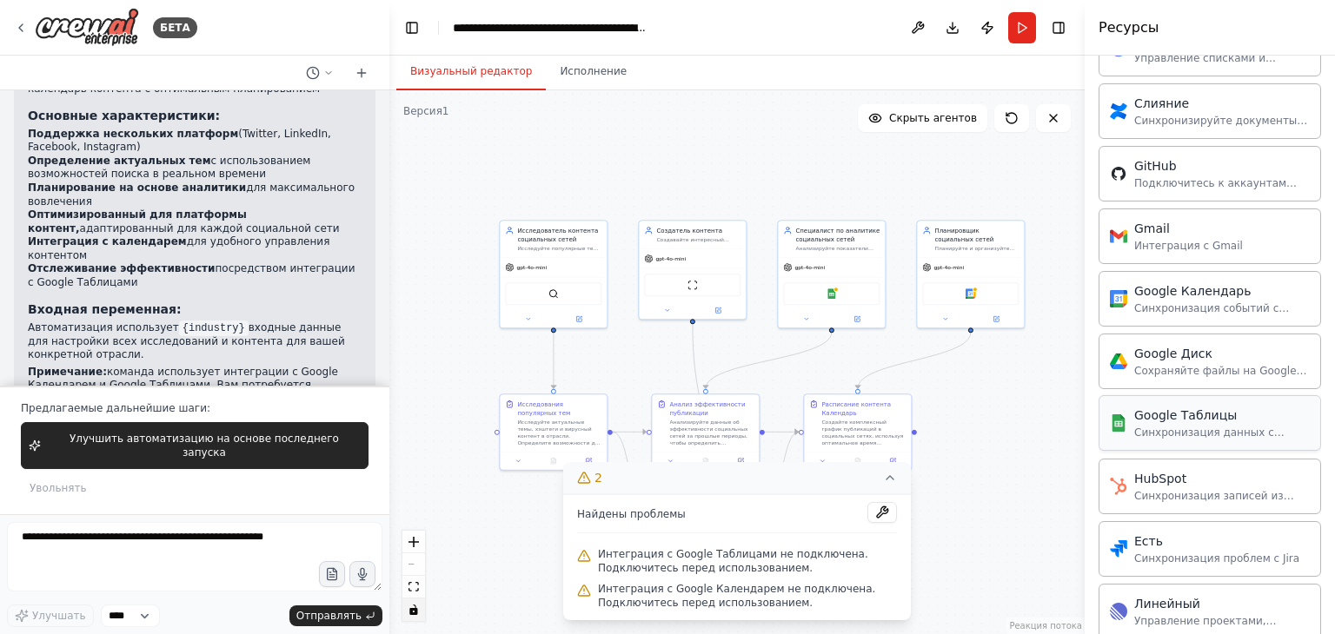
drag, startPoint x: 1178, startPoint y: 421, endPoint x: 1164, endPoint y: 430, distance: 15.7
click at [1164, 429] on font "Синхронизация данных с Google Таблицами" at bounding box center [1209, 440] width 150 height 26
click at [1171, 296] on div "Google Календарь Синхронизация событий с Google Календарем" at bounding box center [1222, 298] width 176 height 33
click at [1171, 302] on font "Синхронизация событий с Google Календарем" at bounding box center [1211, 315] width 155 height 26
click at [1164, 288] on font "Google Календарь" at bounding box center [1192, 290] width 116 height 14
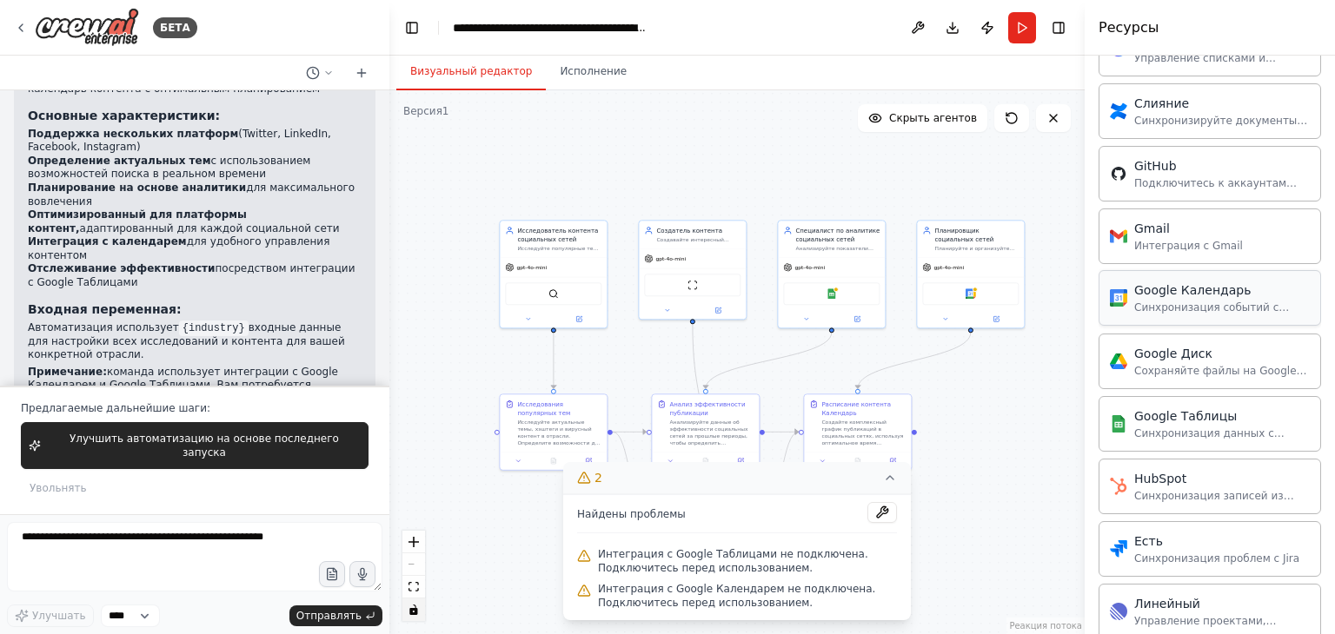
drag, startPoint x: 1144, startPoint y: 290, endPoint x: 1131, endPoint y: 293, distance: 12.4
click at [1144, 290] on font "Google Календарь" at bounding box center [1192, 290] width 116 height 14
click at [1126, 295] on div "Google Календарь Синхронизация событий с Google Календарем" at bounding box center [1210, 298] width 200 height 33
click at [1051, 398] on div ".deletable-edge-delete-btn { width: 20px; height: 20px; border: 0px solid #ffff…" at bounding box center [736, 362] width 695 height 544
click at [481, 524] on div ".deletable-edge-delete-btn { width: 20px; height: 20px; border: 0px solid #ffff…" at bounding box center [736, 362] width 695 height 544
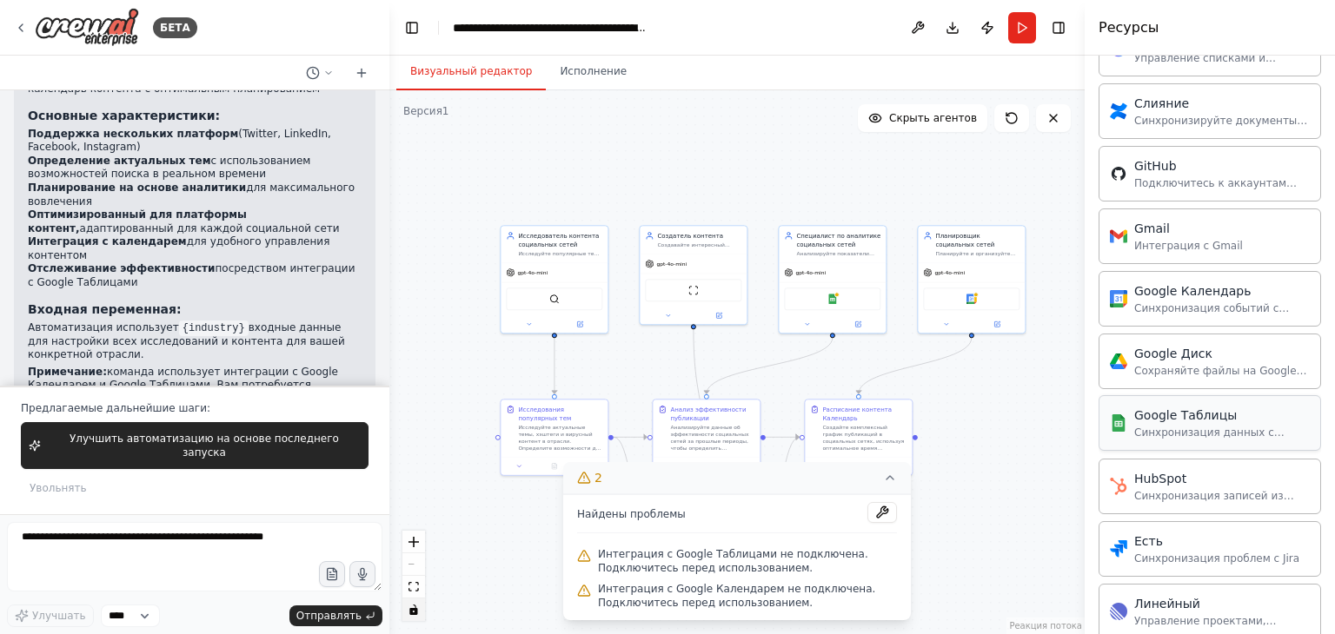
click at [1189, 427] on font "Синхронизация данных с Google Таблицами" at bounding box center [1209, 440] width 150 height 26
